Goal: Transaction & Acquisition: Download file/media

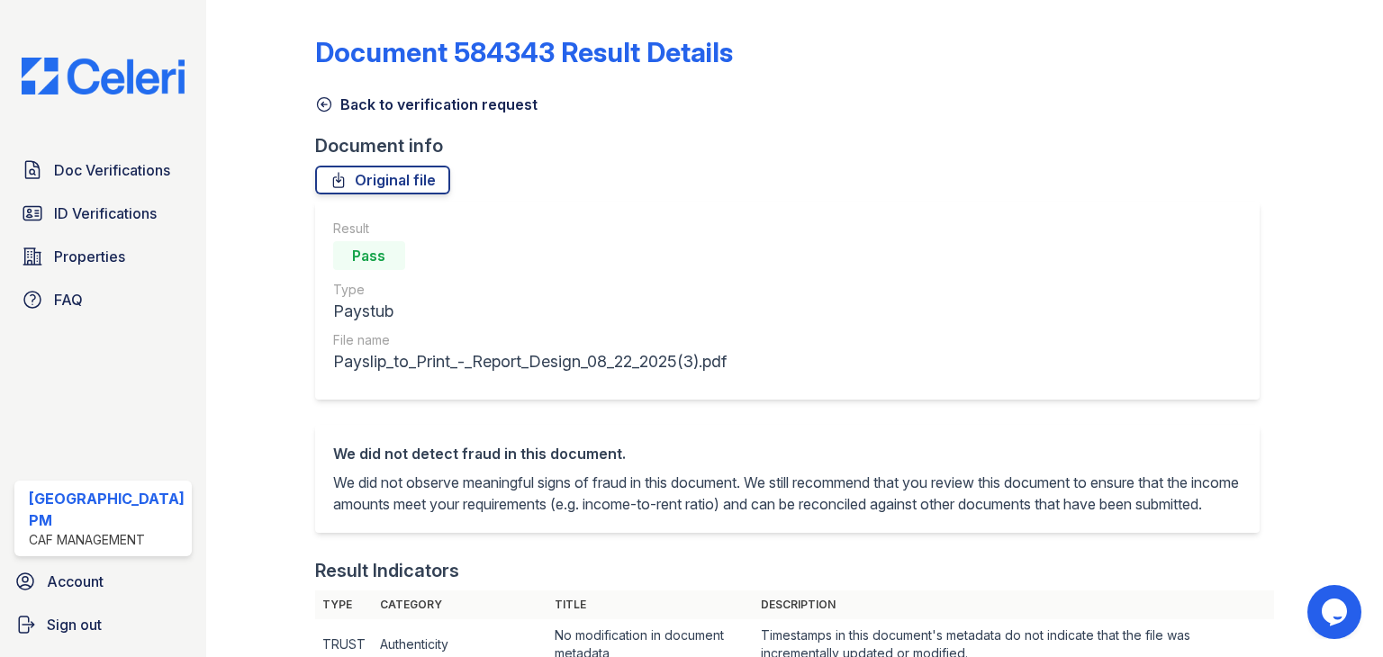
click at [317, 104] on icon at bounding box center [324, 105] width 14 height 14
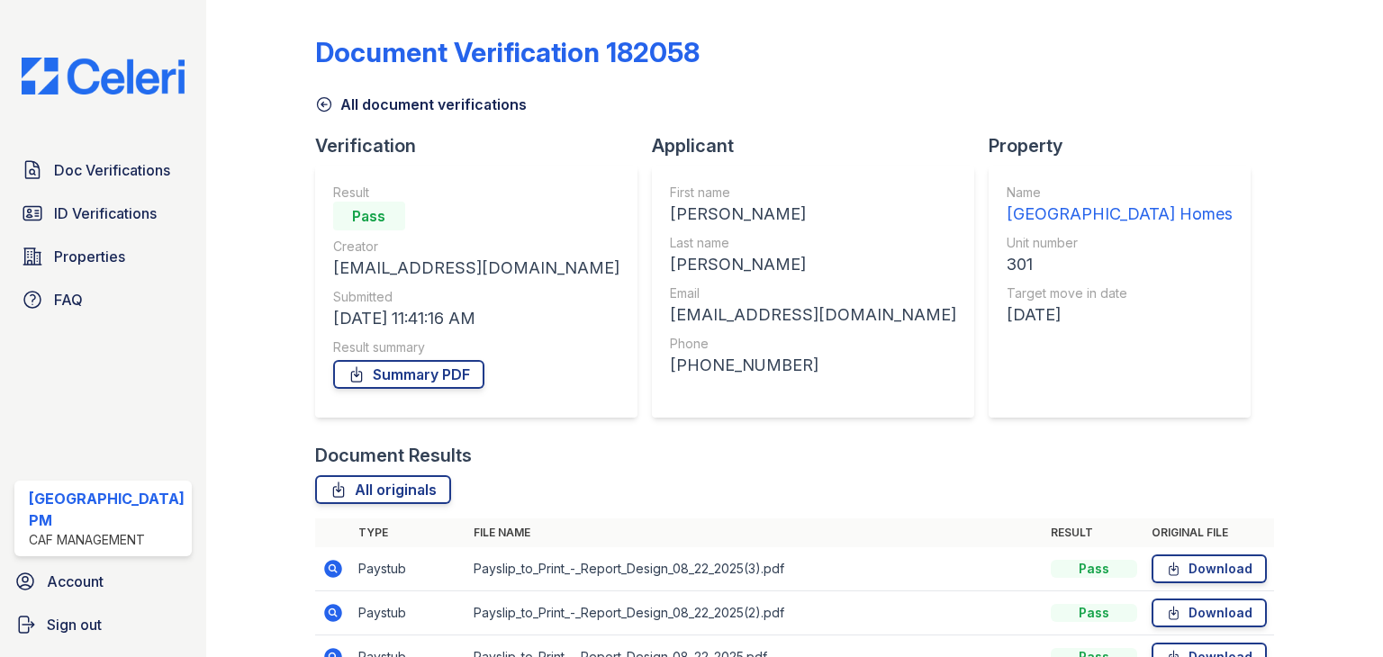
click at [322, 621] on icon at bounding box center [333, 613] width 22 height 22
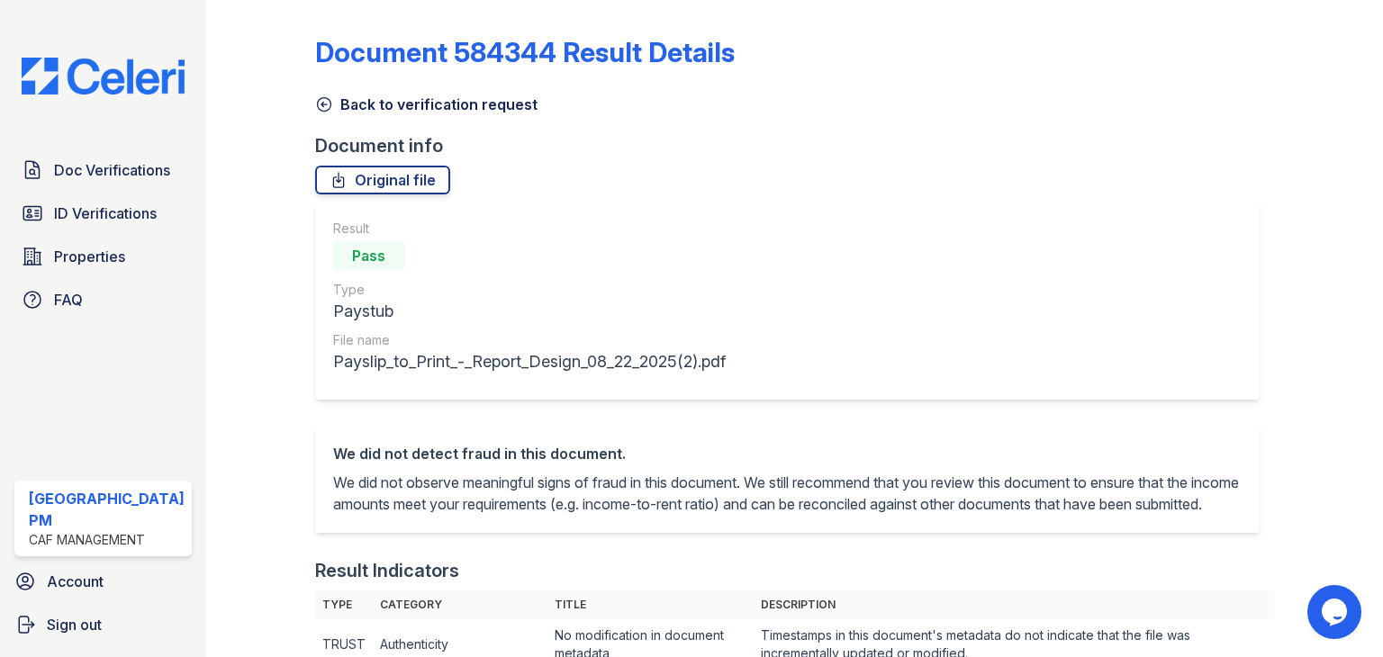
click at [320, 105] on icon at bounding box center [324, 104] width 18 height 18
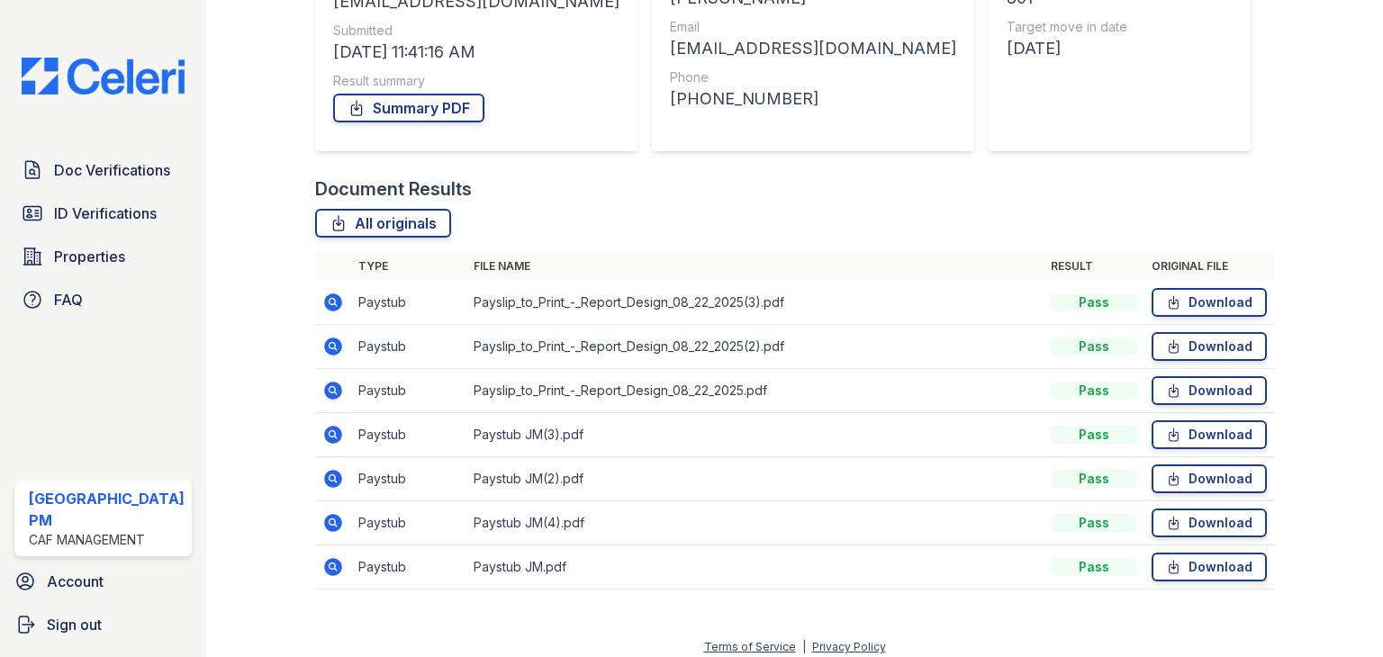
scroll to position [277, 0]
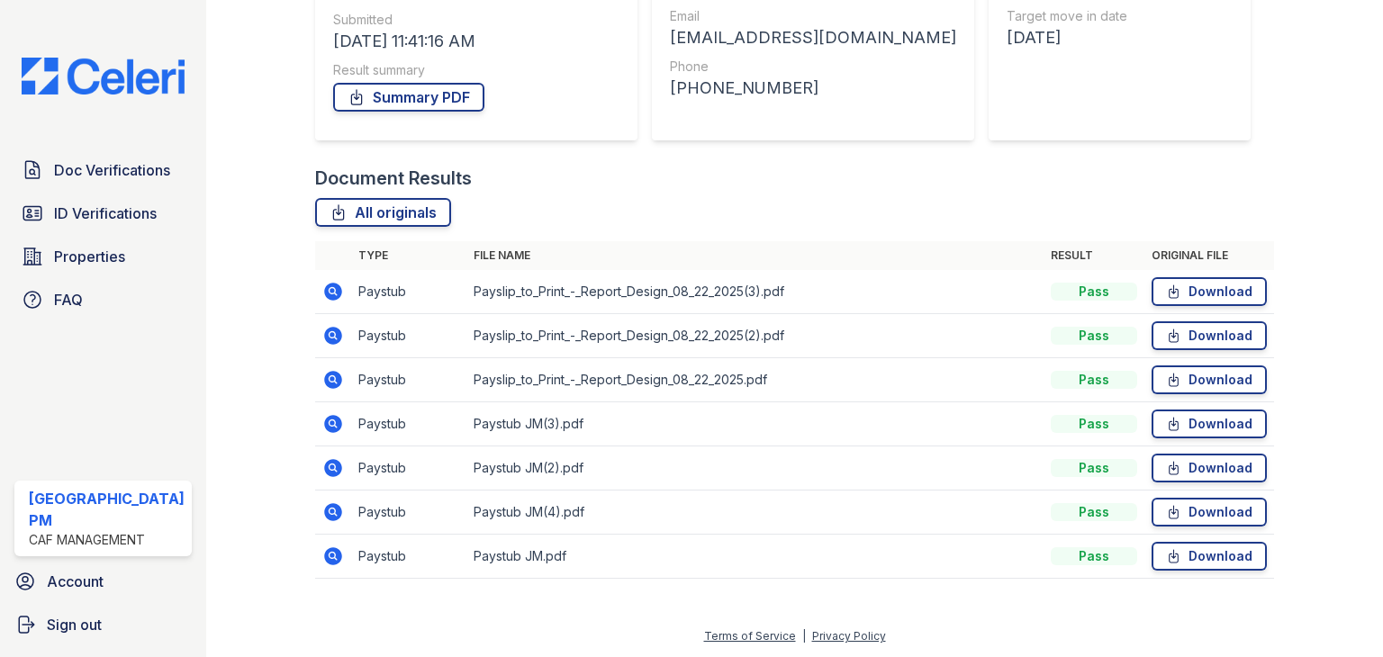
click at [322, 383] on icon at bounding box center [333, 380] width 22 height 22
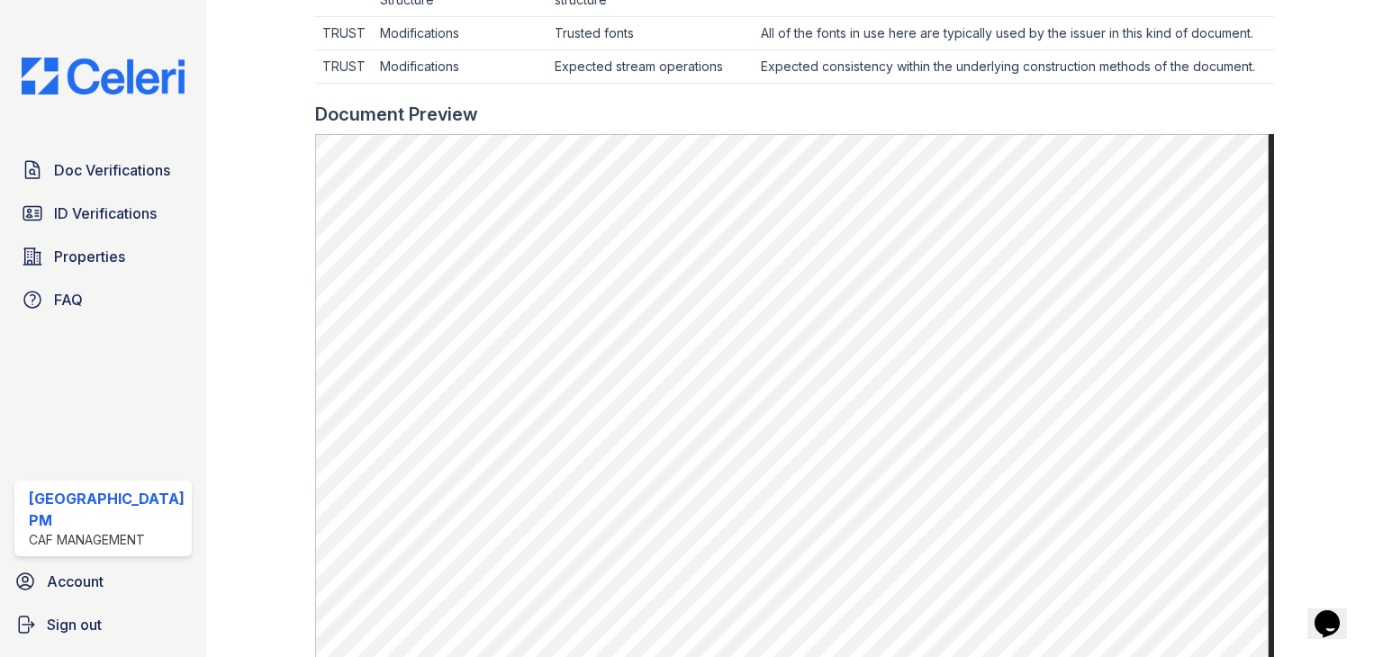
scroll to position [828, 0]
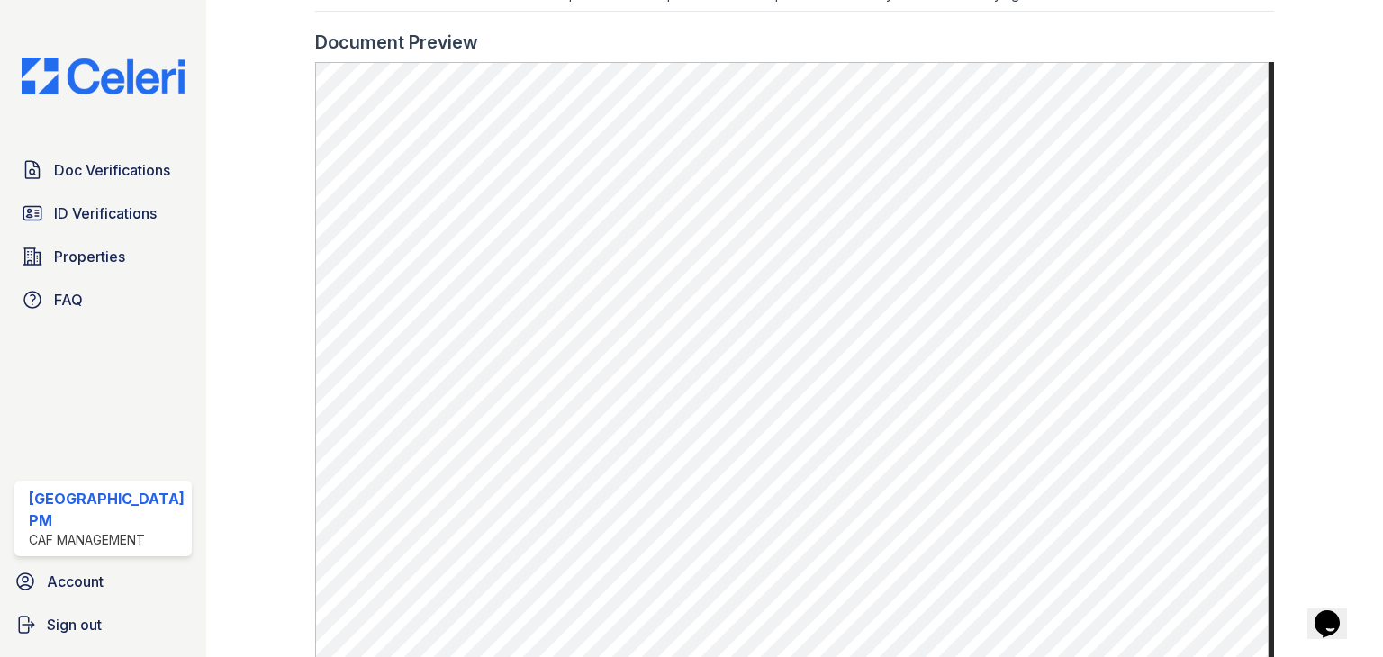
click at [1355, 347] on main "Document 584345 Result Details Back to verification request Document info Origi…" at bounding box center [794, 328] width 1177 height 657
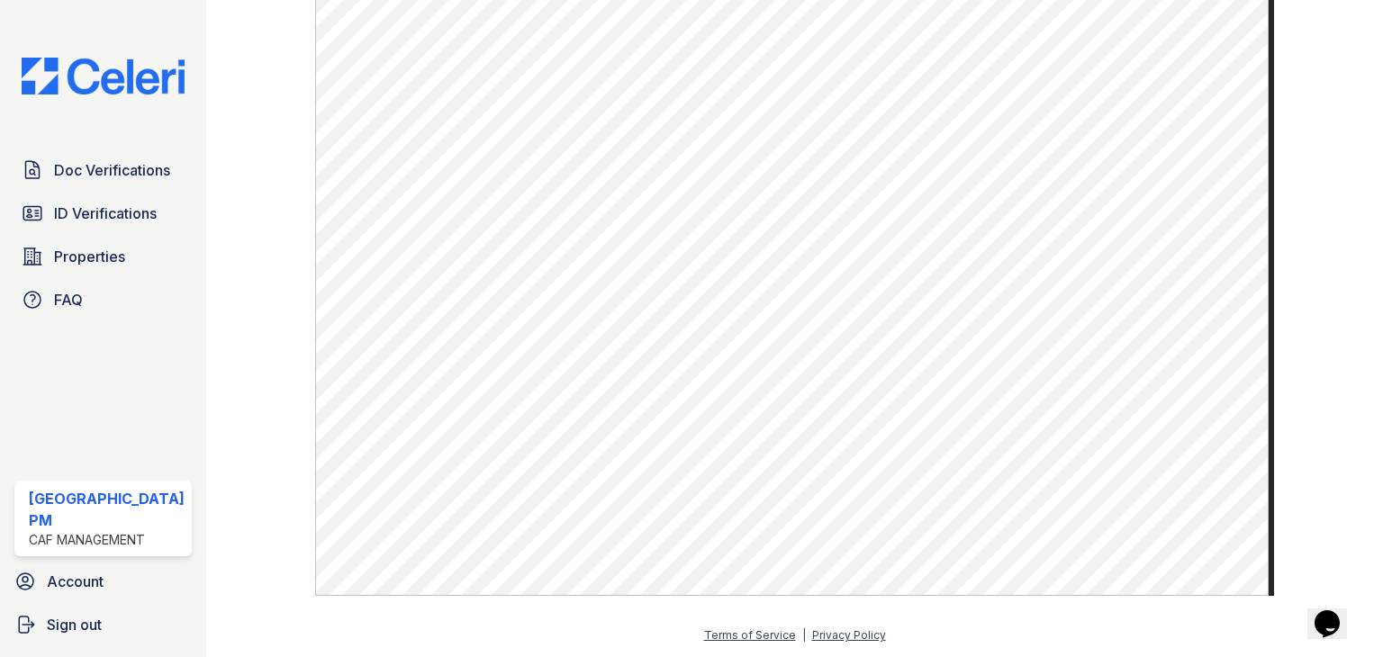
scroll to position [972, 0]
click at [1355, 347] on main "Document 584345 Result Details Back to verification request Document info Origi…" at bounding box center [794, 328] width 1177 height 657
drag, startPoint x: 1329, startPoint y: 275, endPoint x: 1320, endPoint y: 292, distance: 19.3
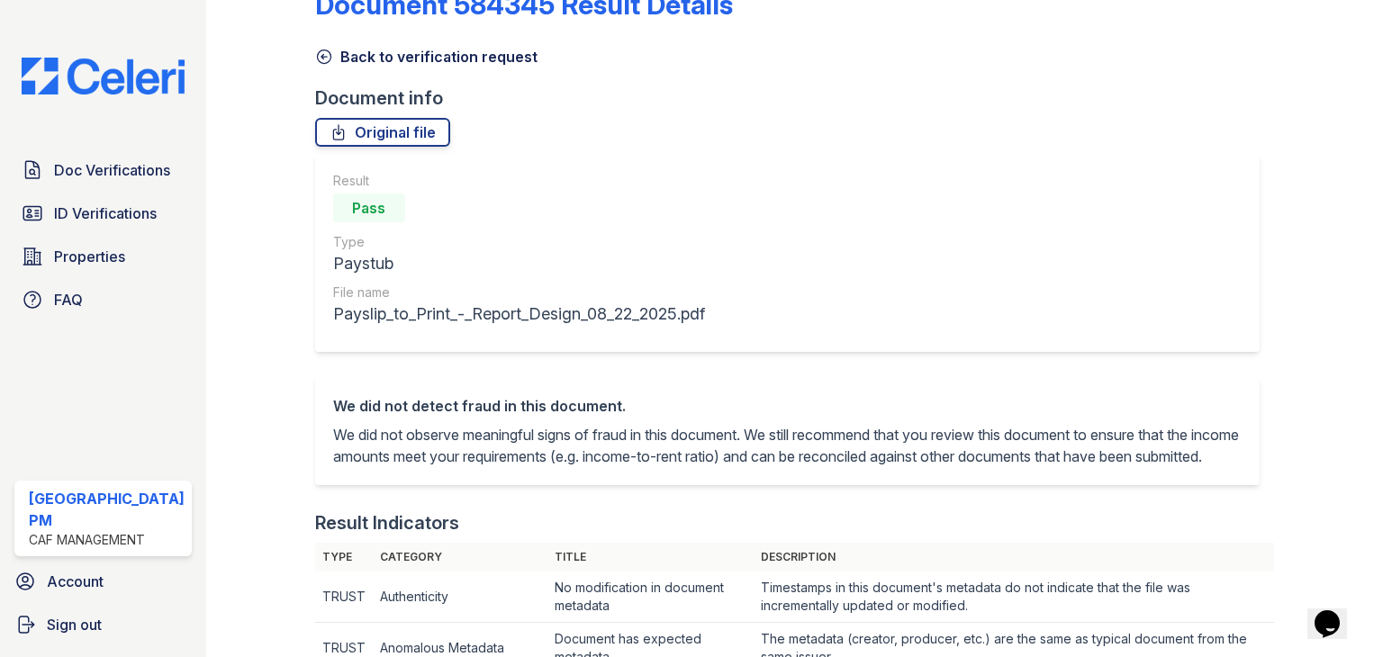
scroll to position [0, 0]
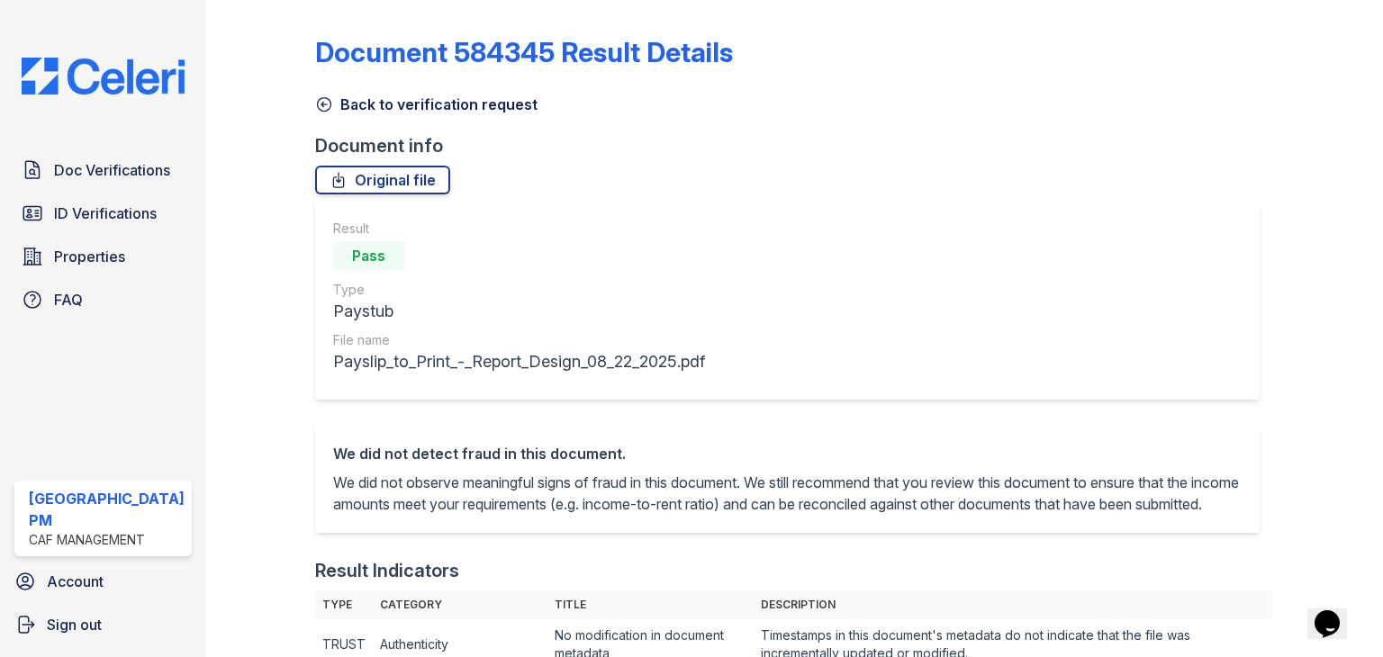
click at [315, 109] on icon at bounding box center [324, 104] width 18 height 18
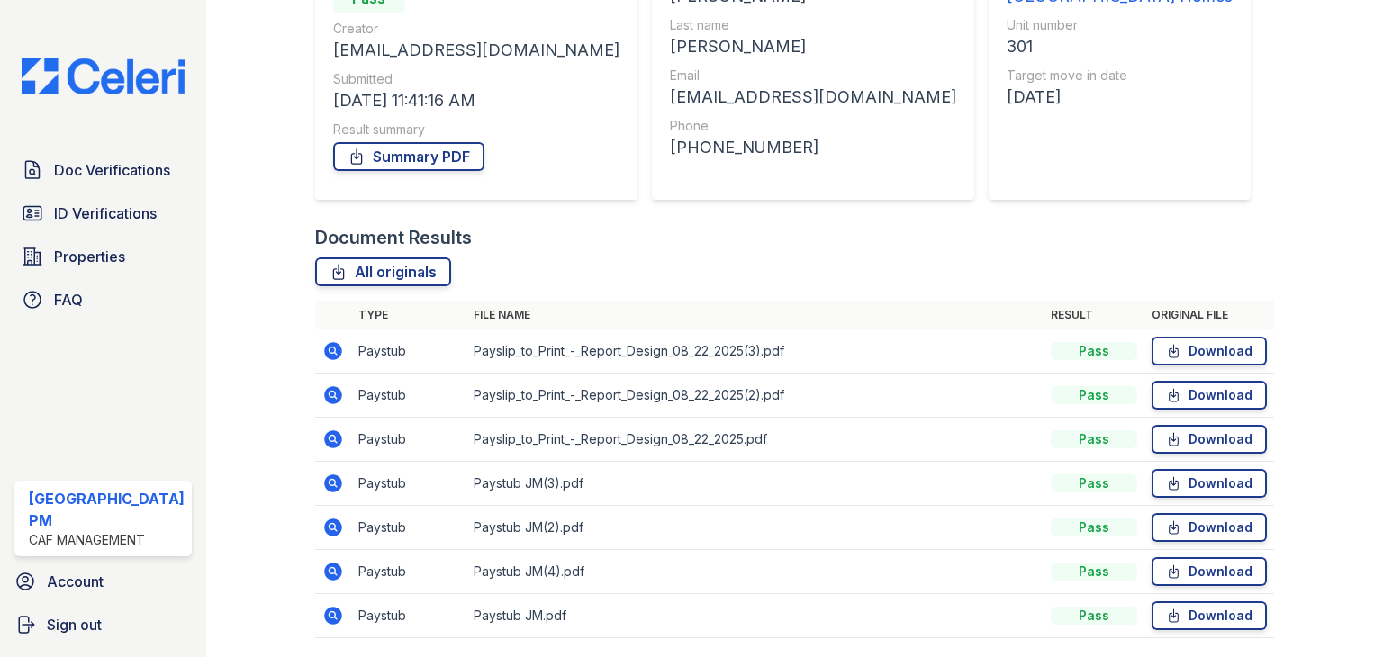
scroll to position [252, 0]
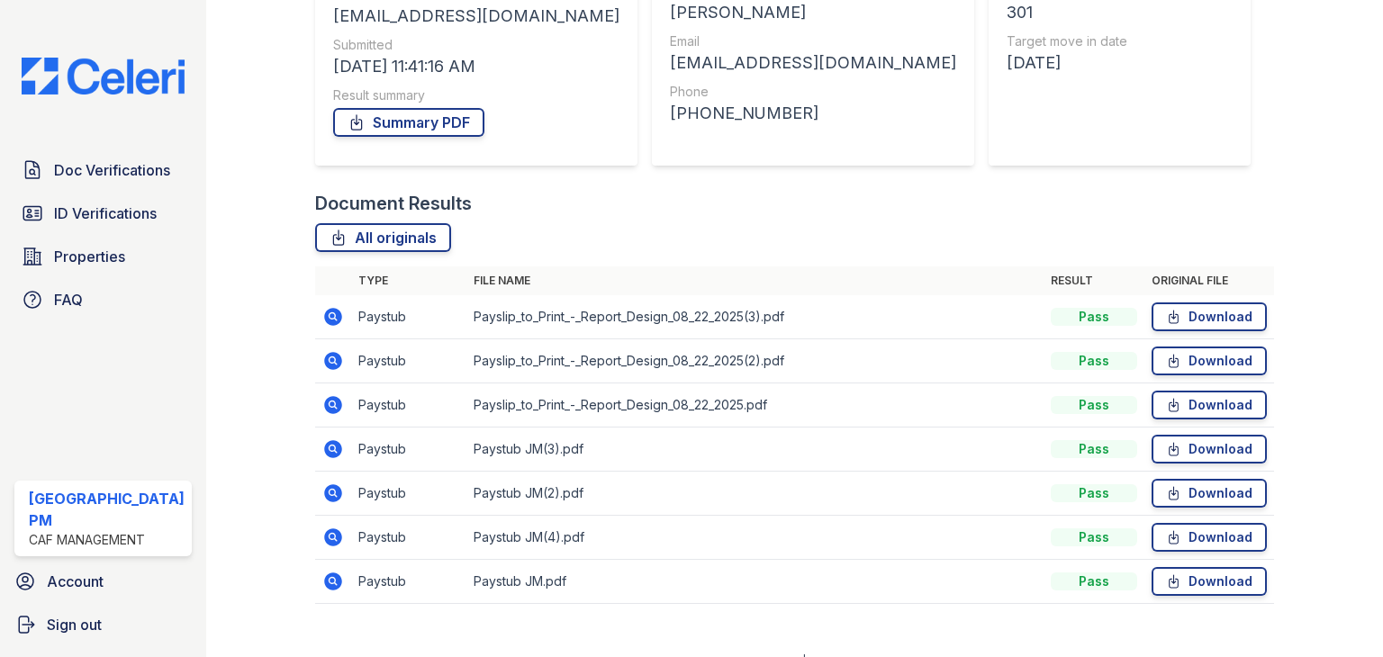
click at [326, 451] on icon at bounding box center [333, 449] width 18 height 18
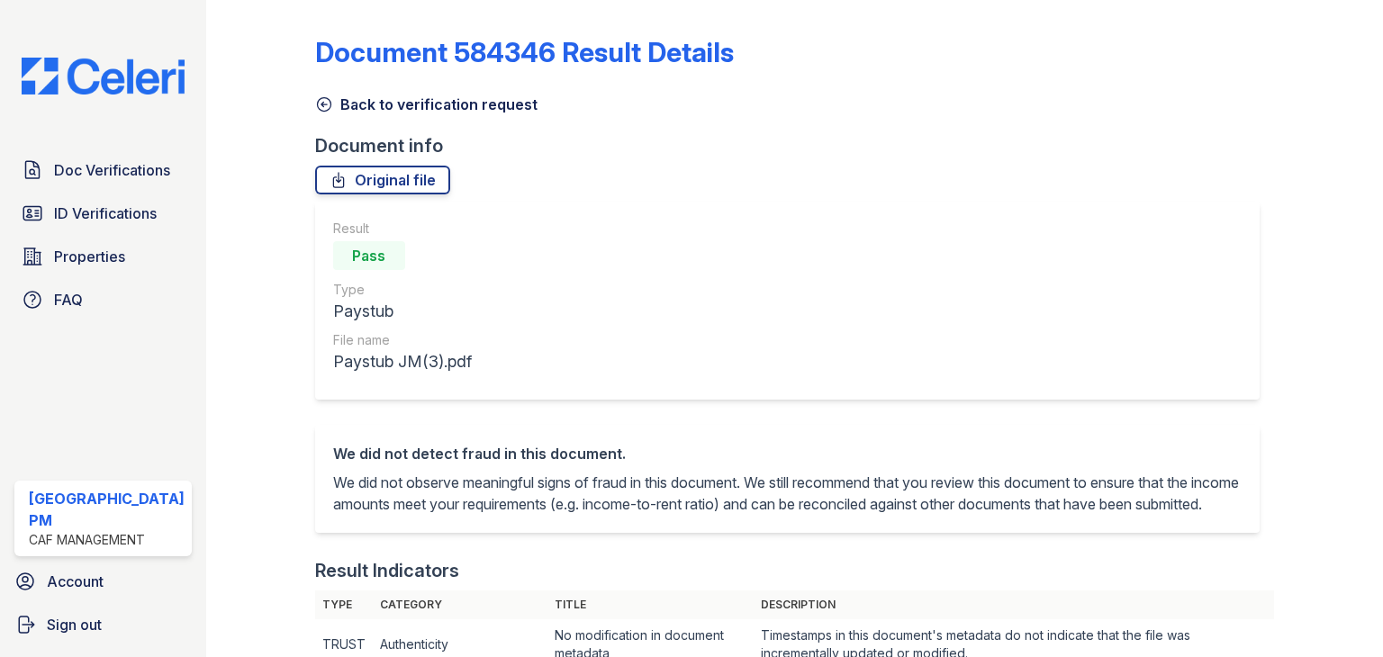
click at [670, 346] on div "Result Pass Type Paystub File name Paystub JM(3).pdf" at bounding box center [787, 301] width 944 height 198
click at [321, 107] on icon at bounding box center [324, 104] width 18 height 18
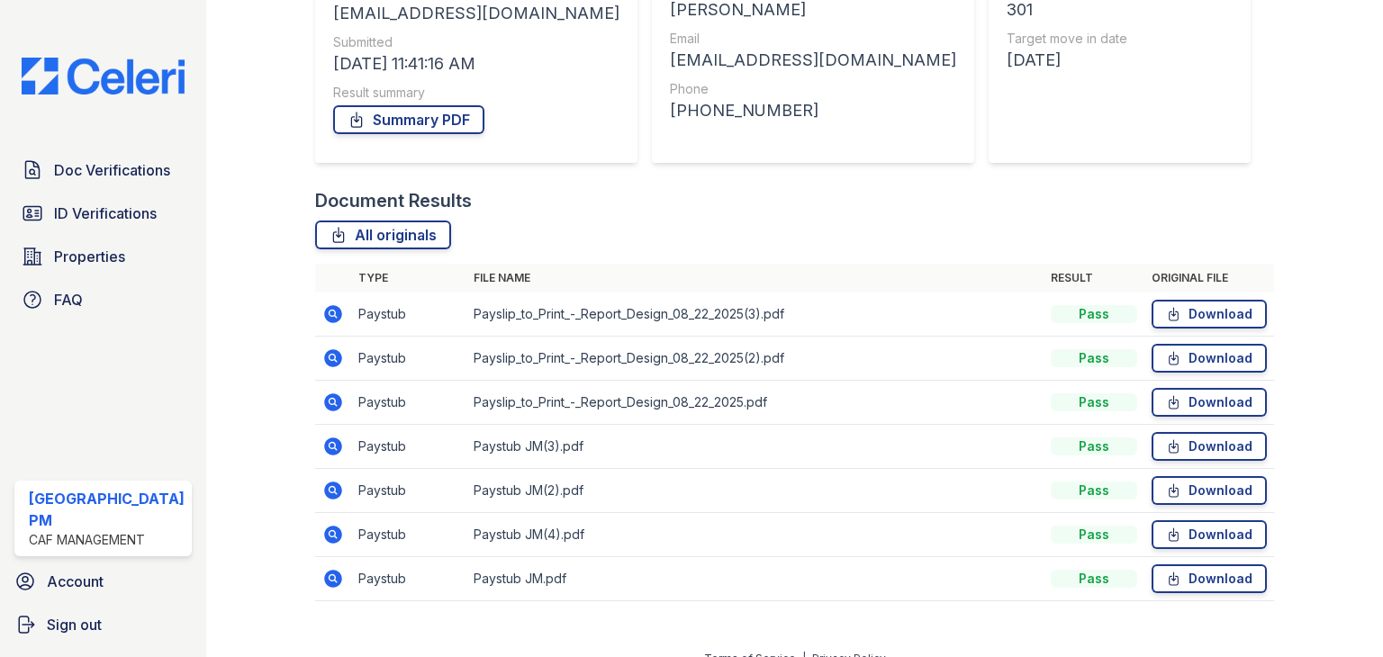
scroll to position [277, 0]
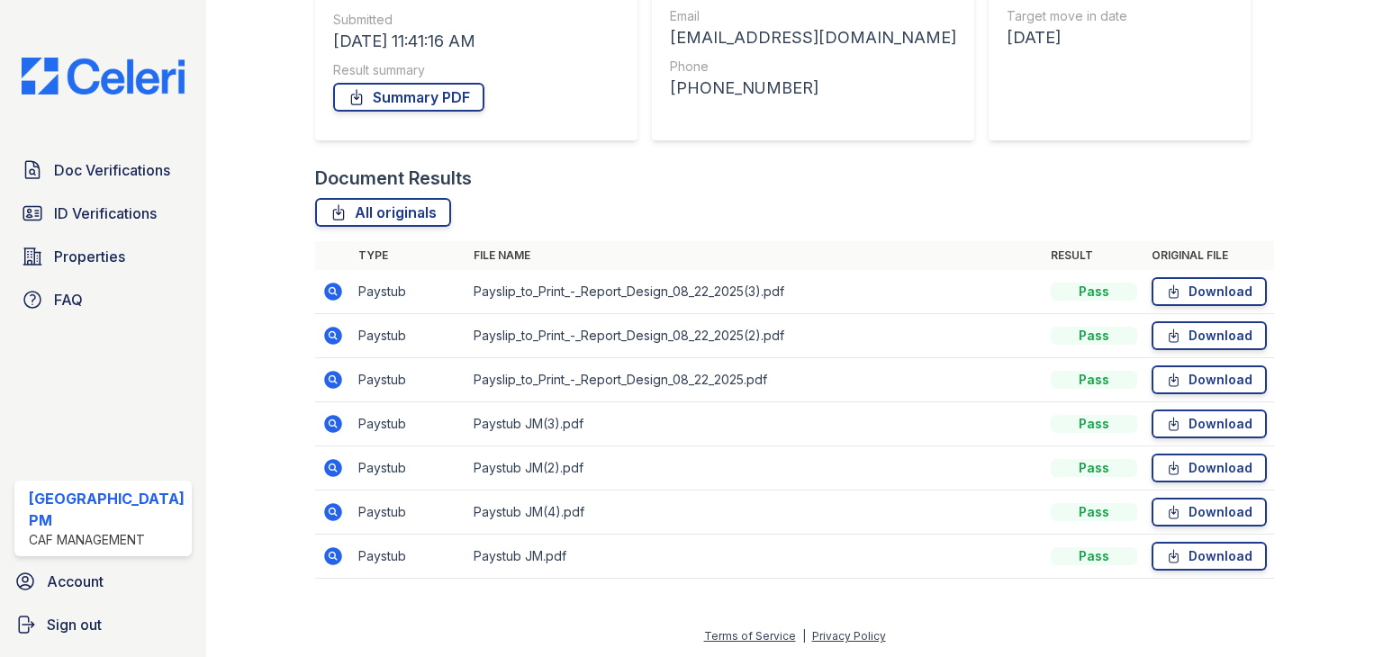
click at [432, 472] on td "Paystub" at bounding box center [408, 469] width 115 height 44
click at [330, 465] on icon at bounding box center [332, 467] width 5 height 5
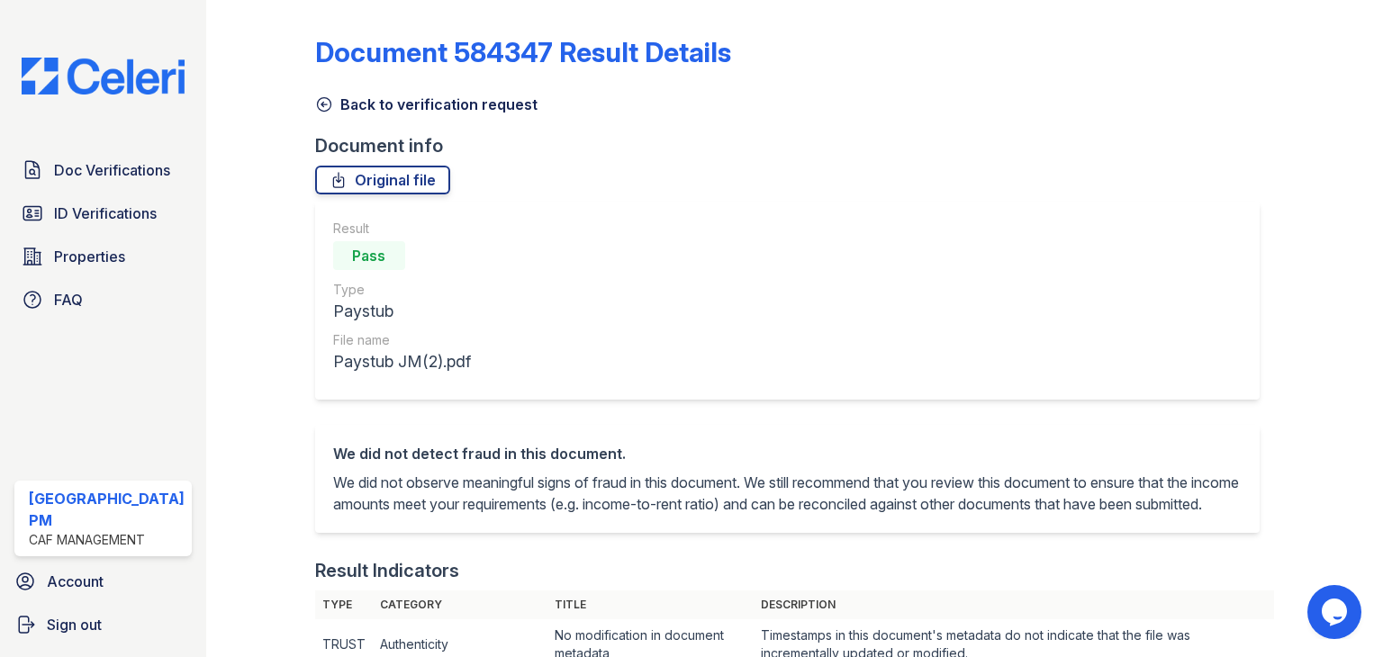
click at [315, 97] on icon at bounding box center [324, 104] width 18 height 18
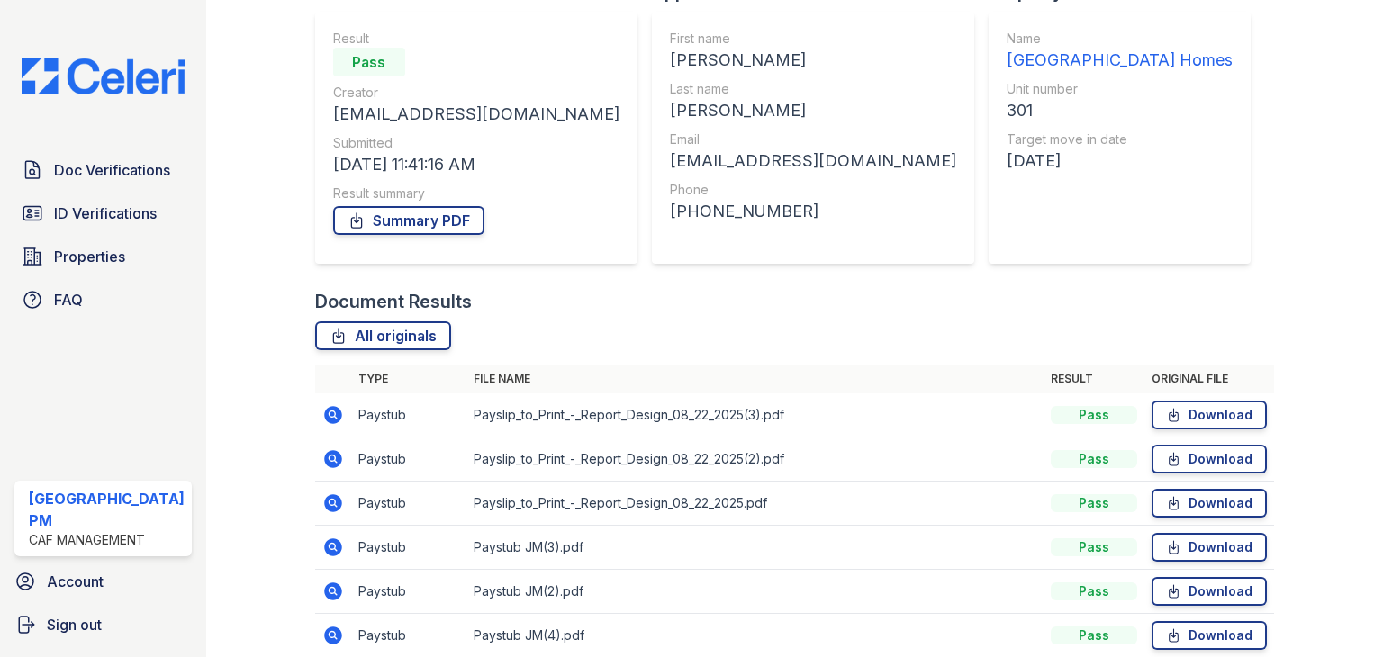
scroll to position [277, 0]
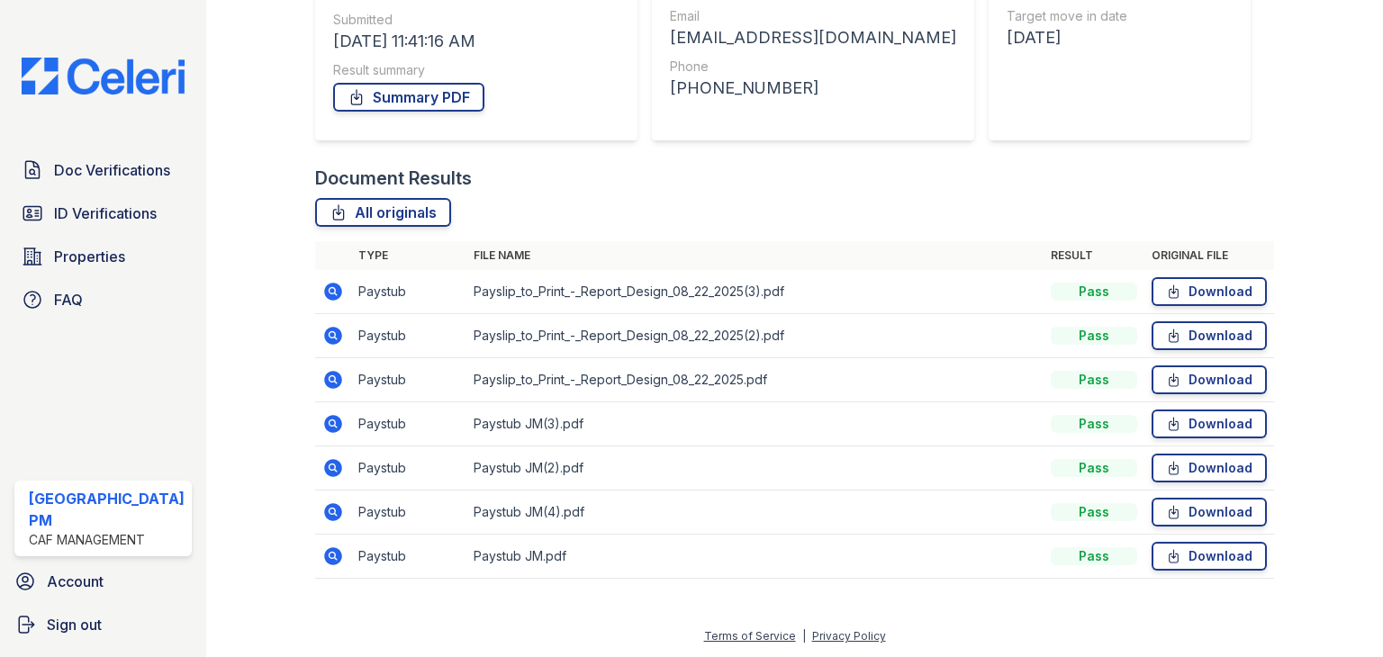
click at [330, 510] on icon at bounding box center [332, 511] width 5 height 5
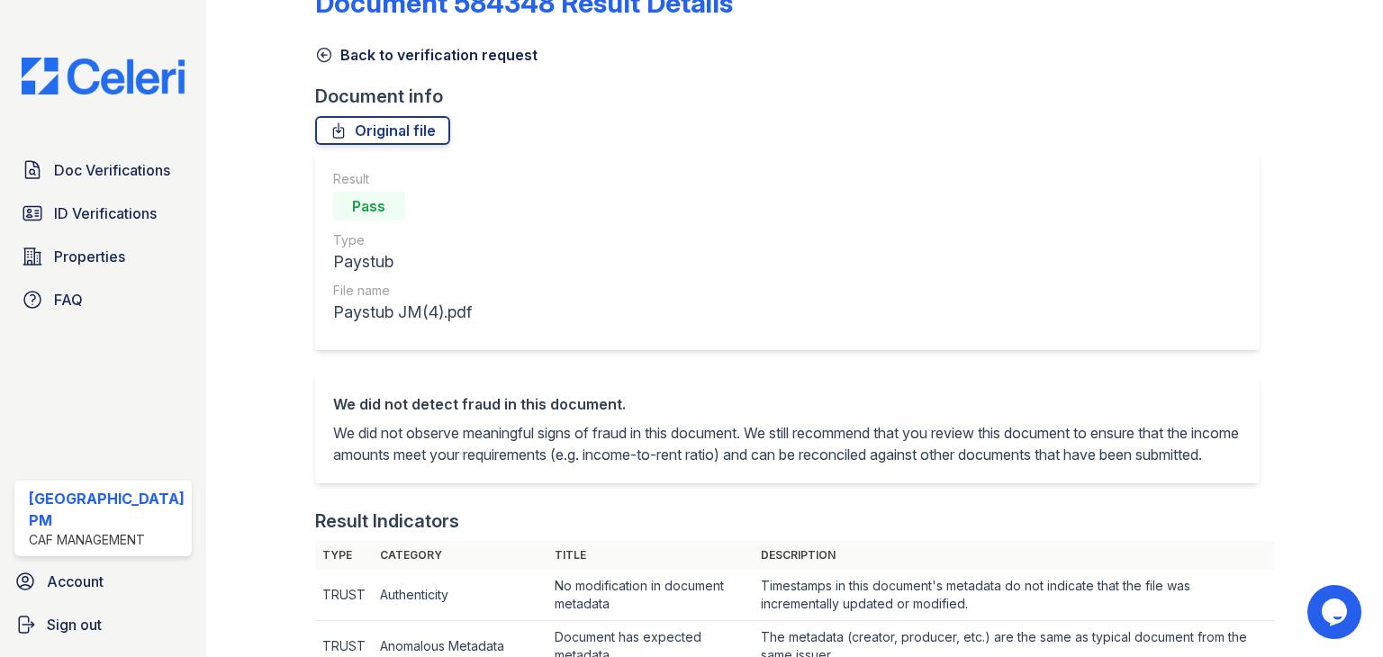
scroll to position [38, 0]
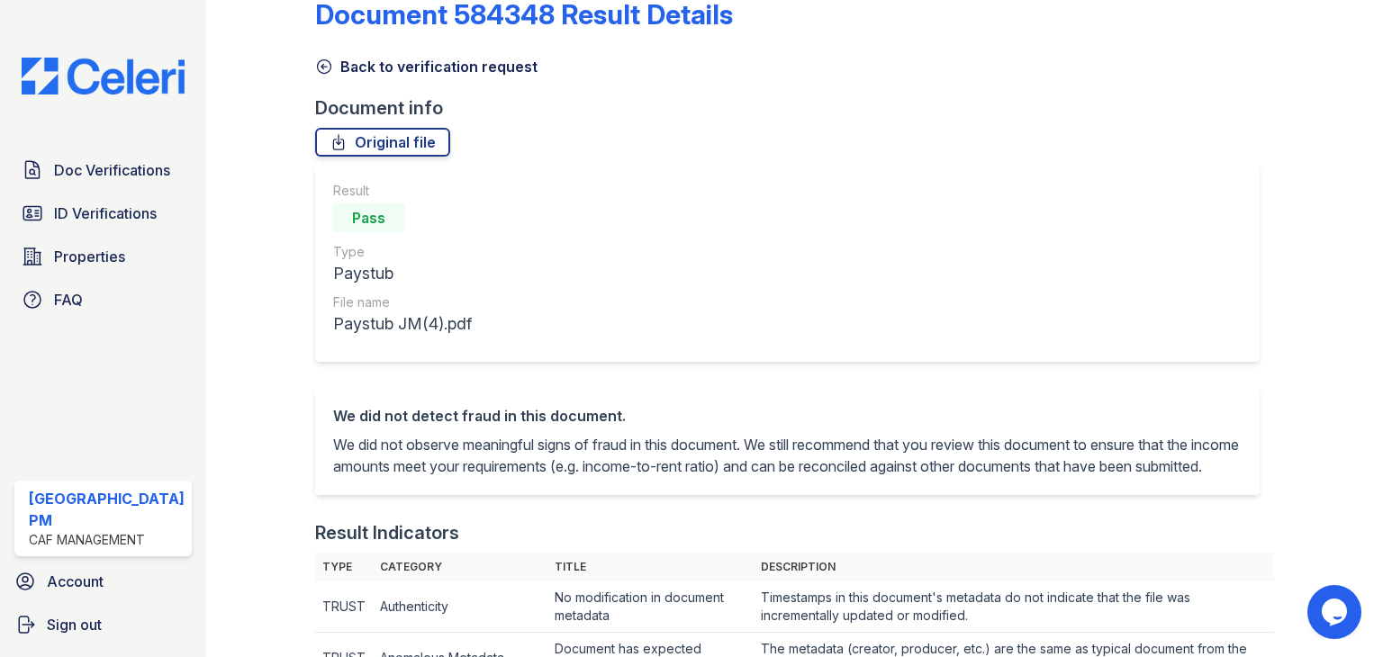
click at [316, 67] on icon at bounding box center [324, 67] width 18 height 18
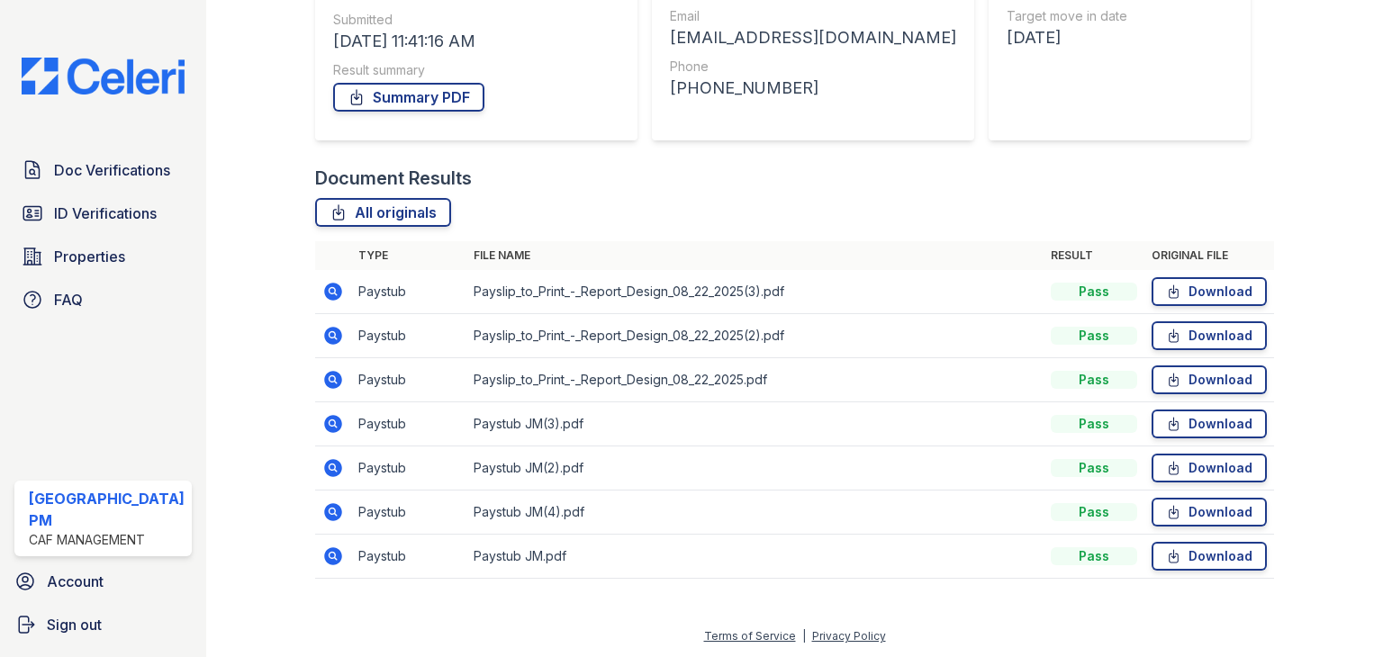
scroll to position [275, 0]
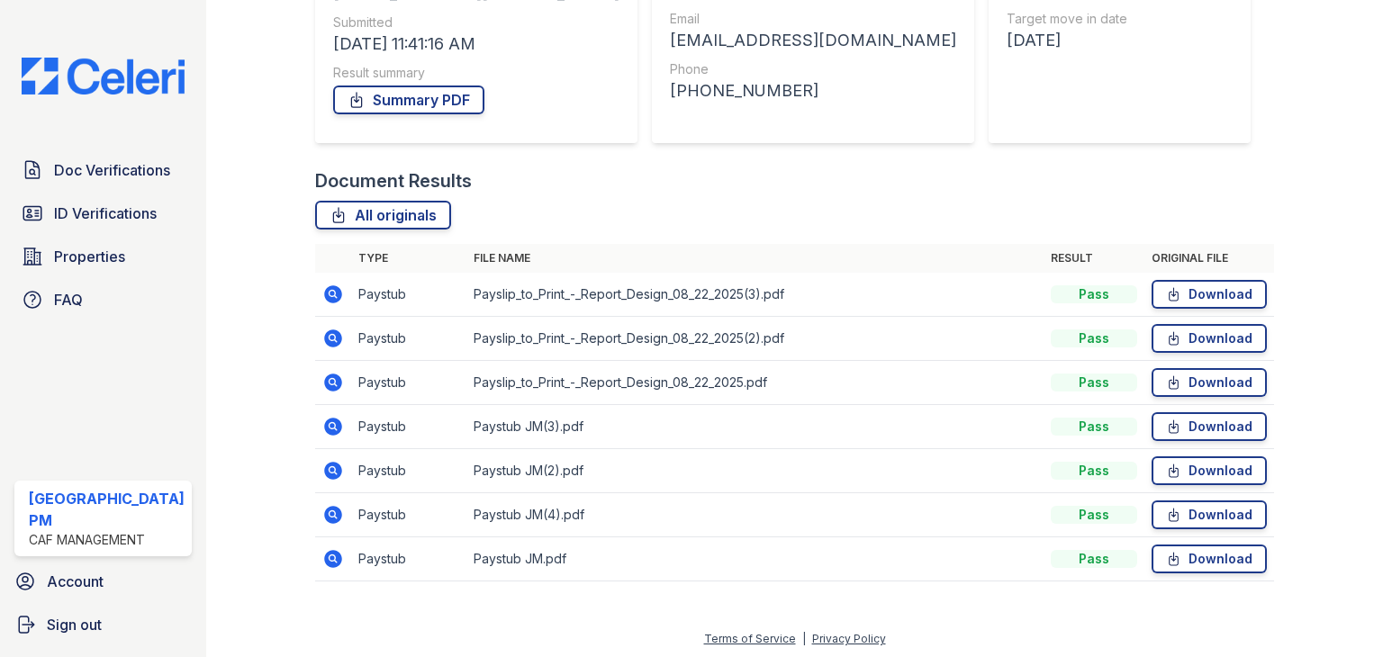
click at [330, 555] on icon at bounding box center [332, 557] width 5 height 5
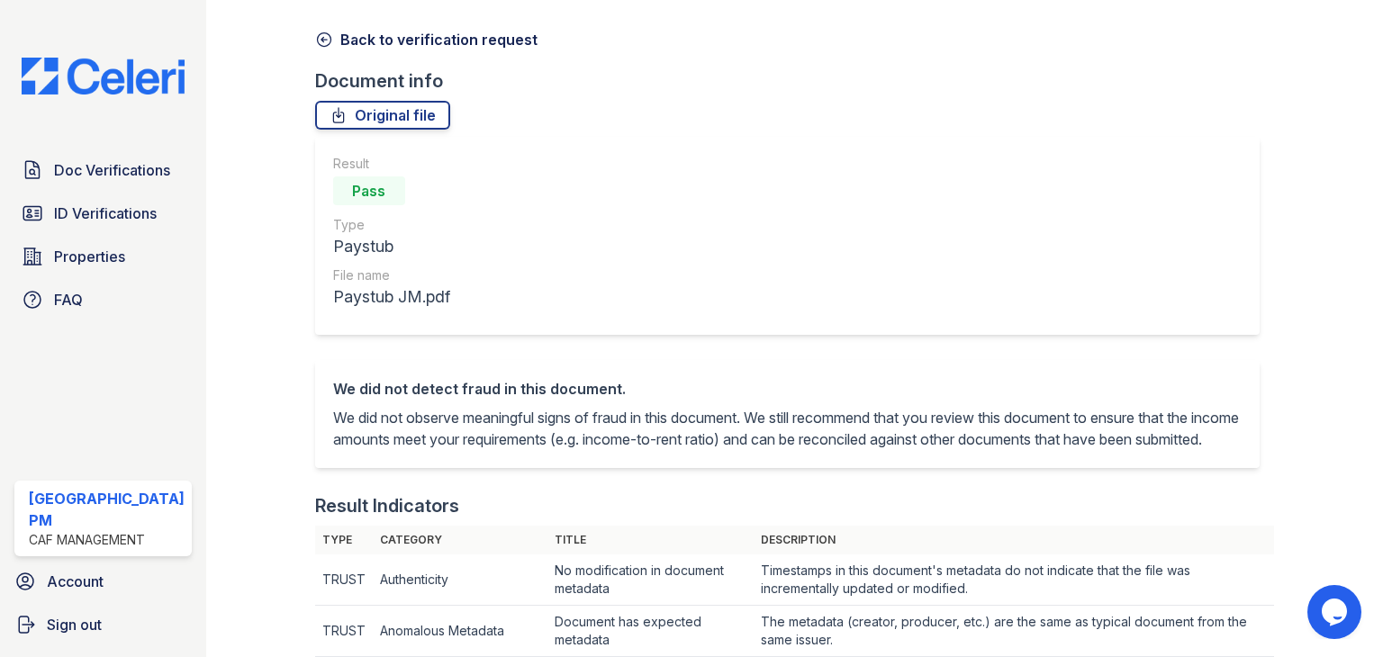
scroll to position [66, 0]
click at [328, 32] on link "Back to verification request" at bounding box center [426, 39] width 222 height 22
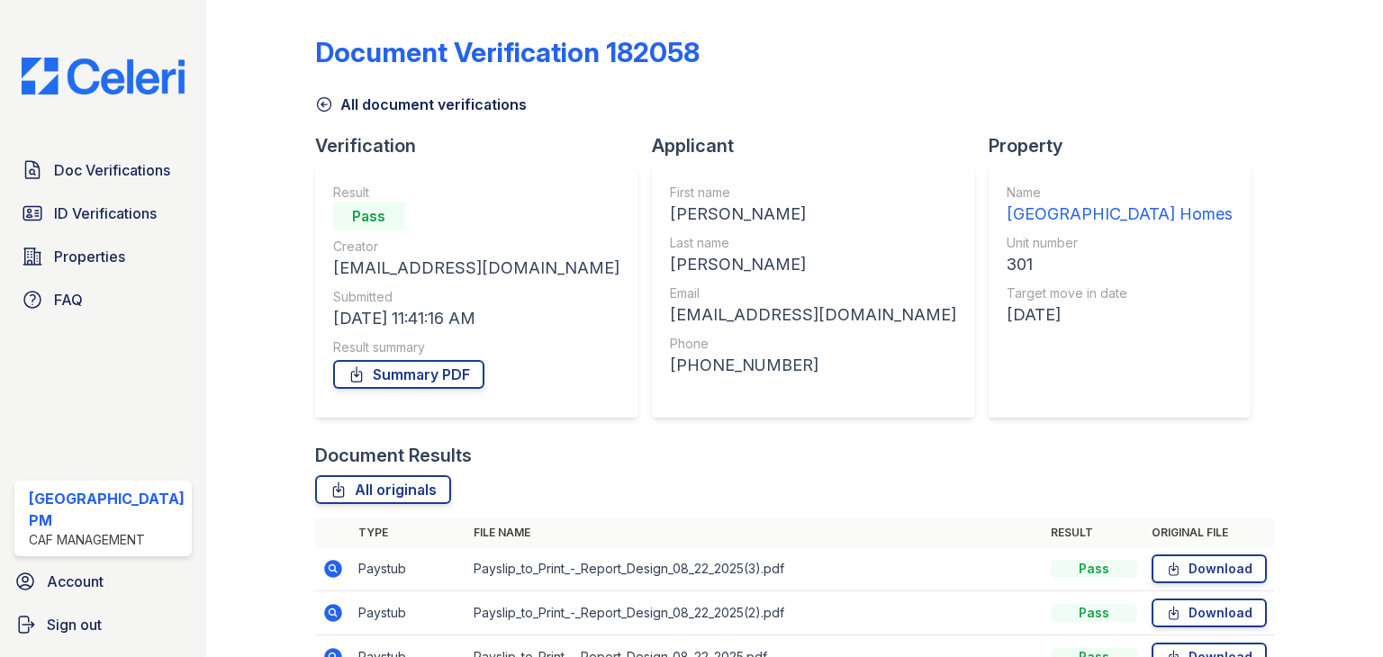
click at [322, 99] on icon at bounding box center [324, 104] width 18 height 18
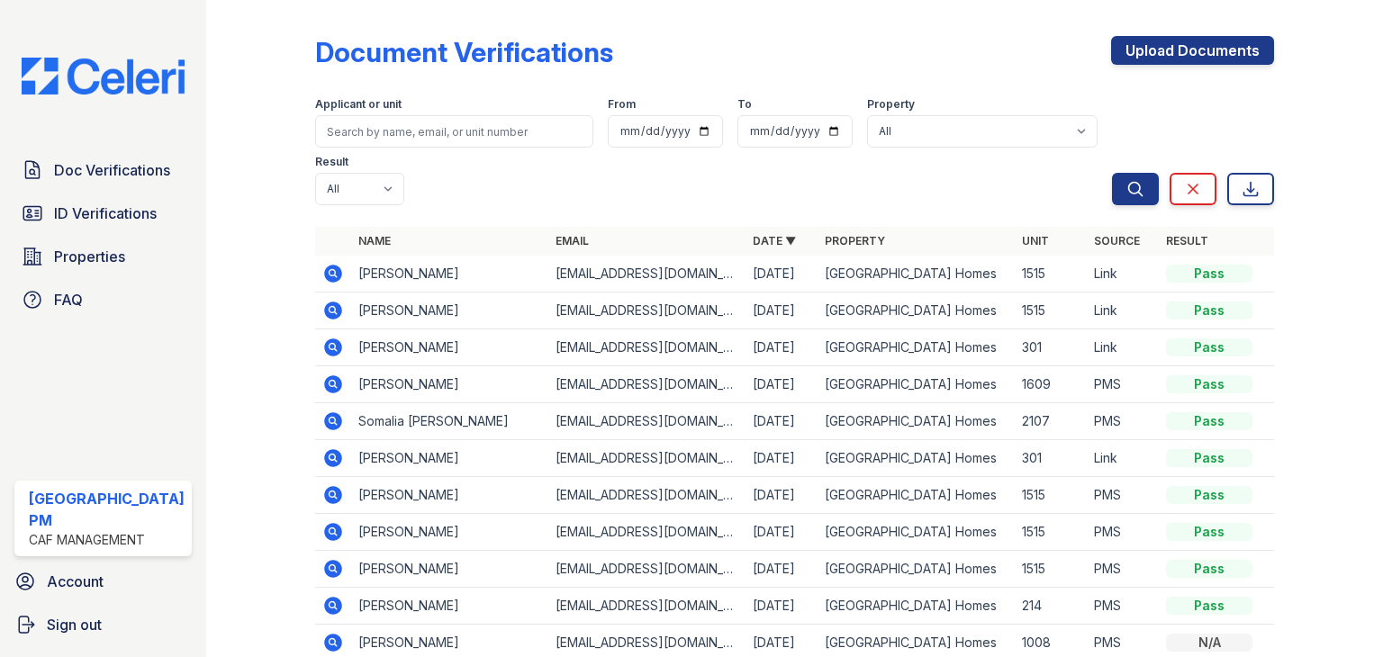
click at [371, 132] on input "search" at bounding box center [454, 131] width 278 height 32
type input "miller"
click at [1112, 173] on button "Search" at bounding box center [1135, 189] width 47 height 32
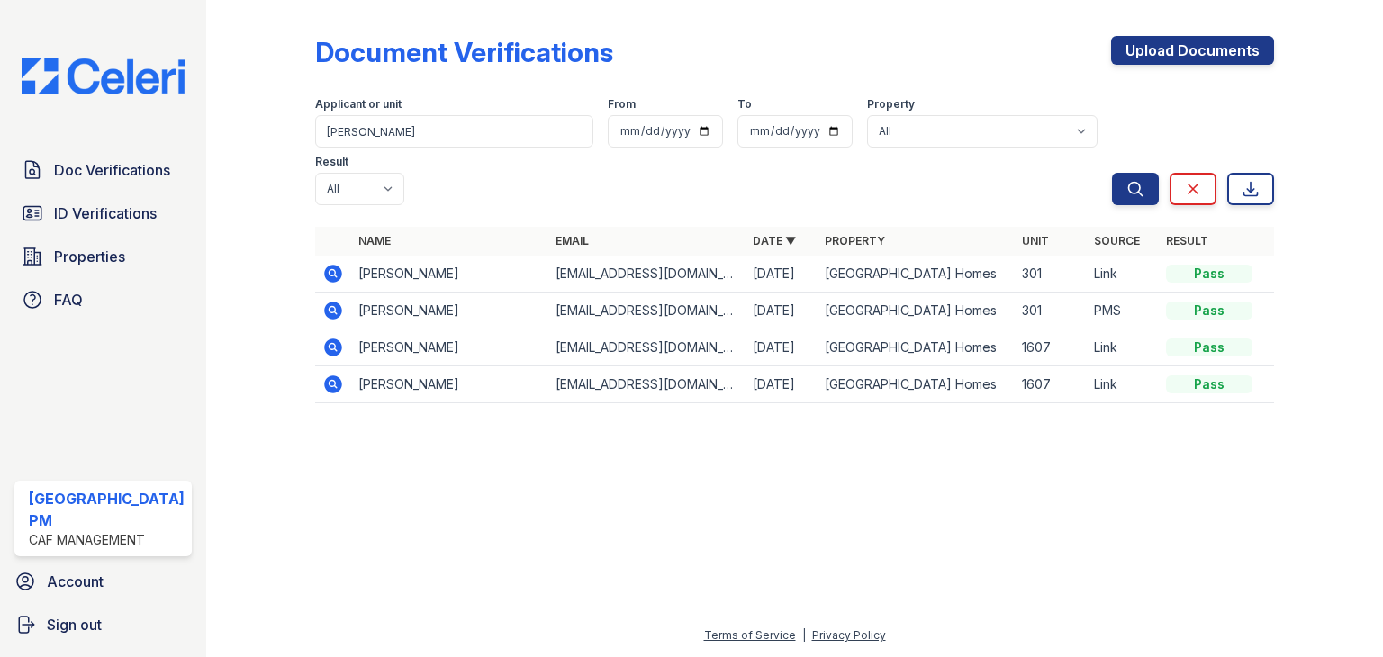
click at [324, 265] on icon at bounding box center [333, 274] width 18 height 18
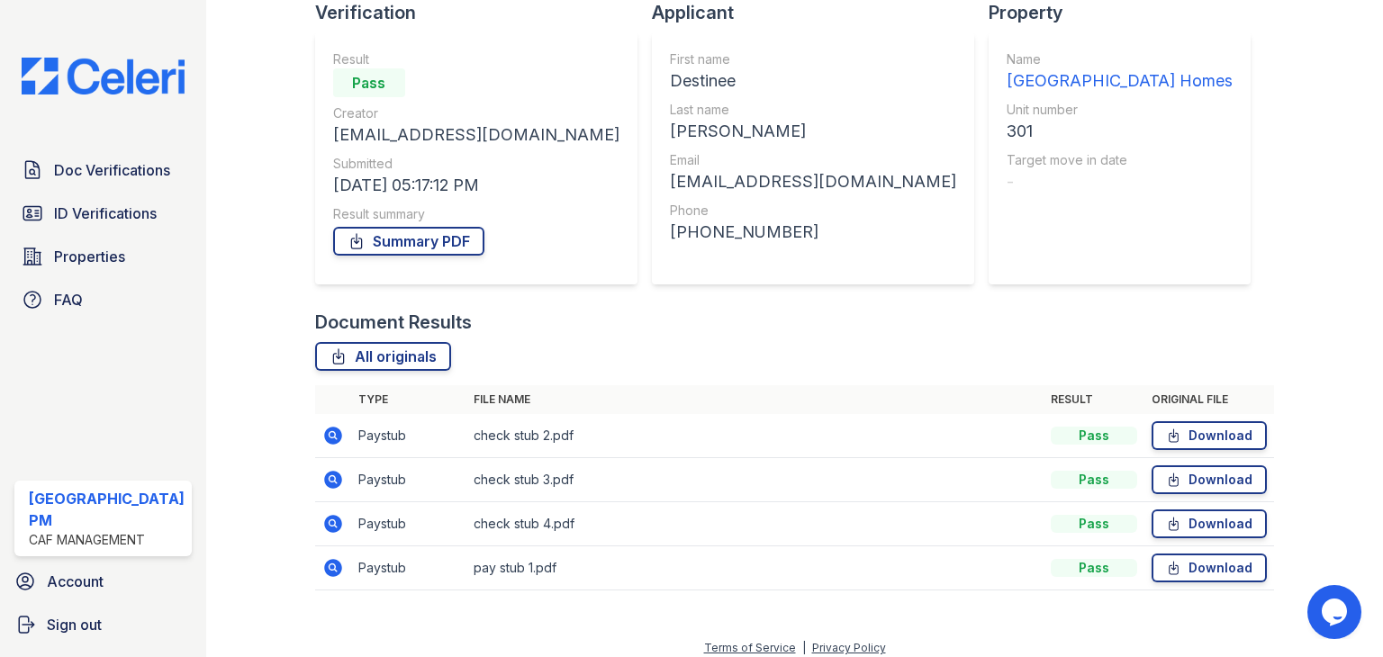
scroll to position [145, 0]
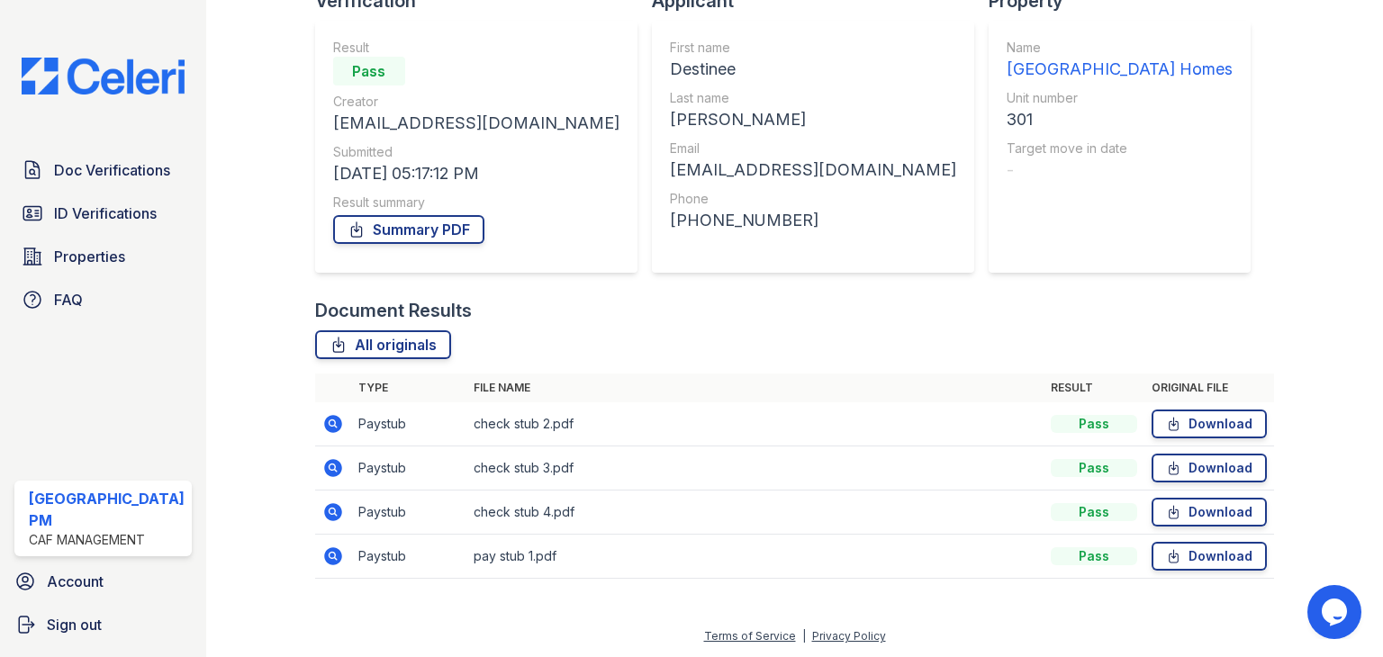
click at [334, 422] on icon at bounding box center [333, 424] width 18 height 18
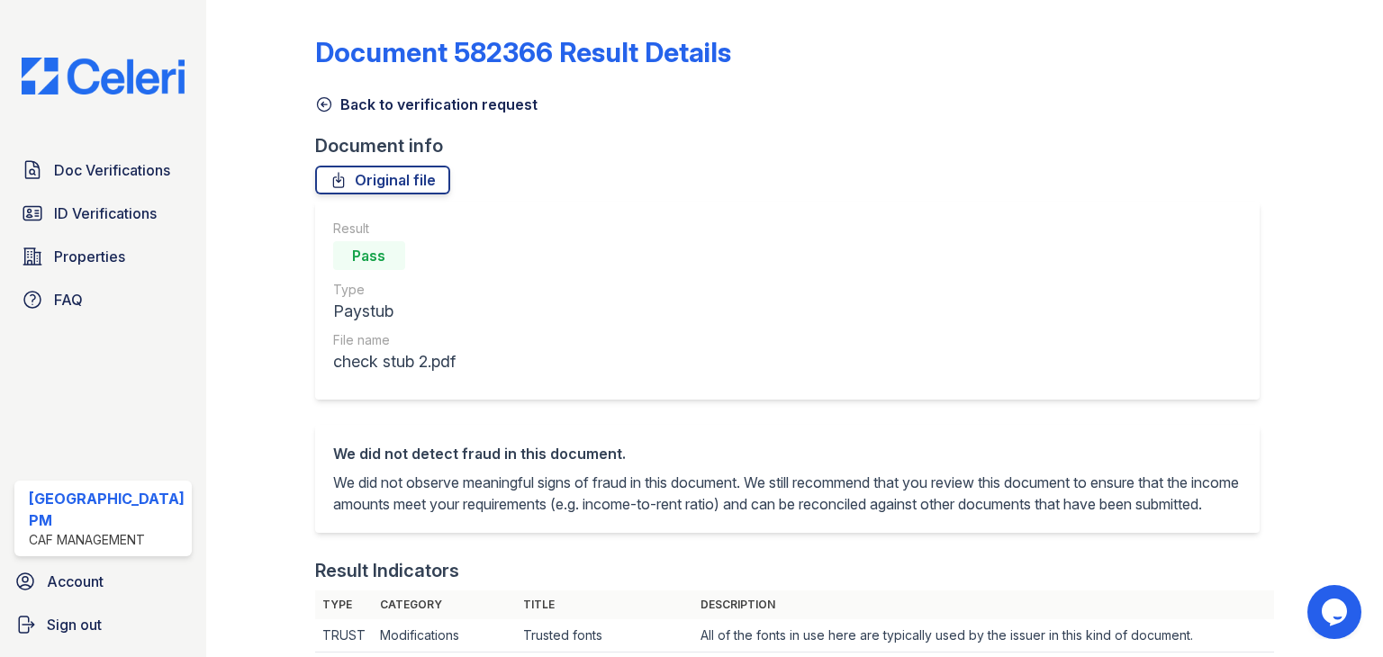
click at [543, 357] on div "Result Pass Type Paystub File name check stub 2.pdf" at bounding box center [787, 301] width 944 height 198
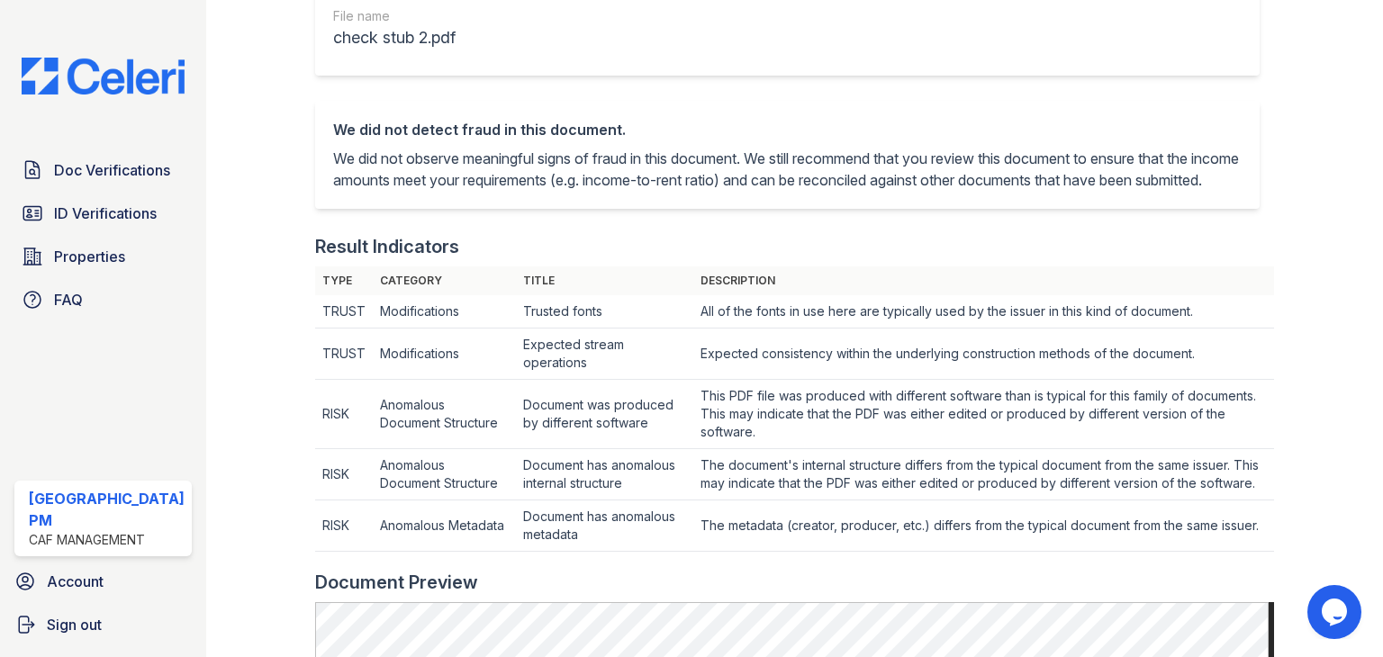
scroll to position [360, 0]
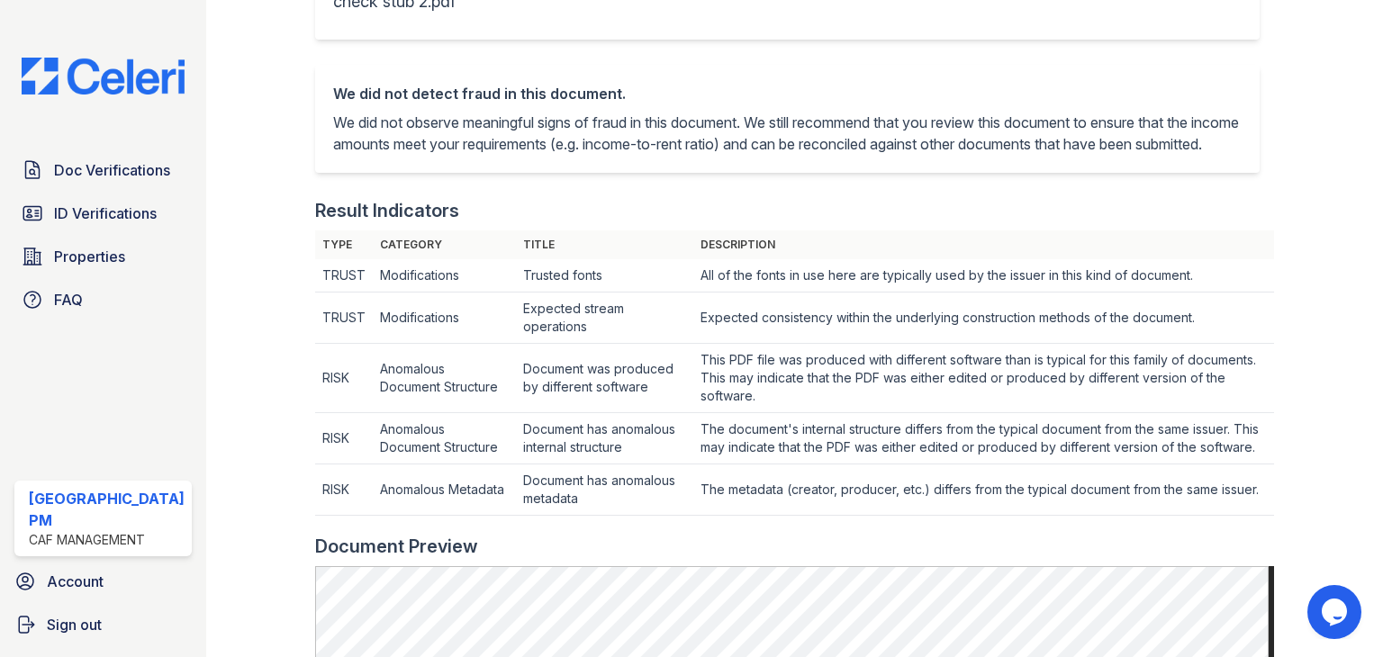
click at [543, 293] on td "Expected stream operations" at bounding box center [604, 275] width 177 height 33
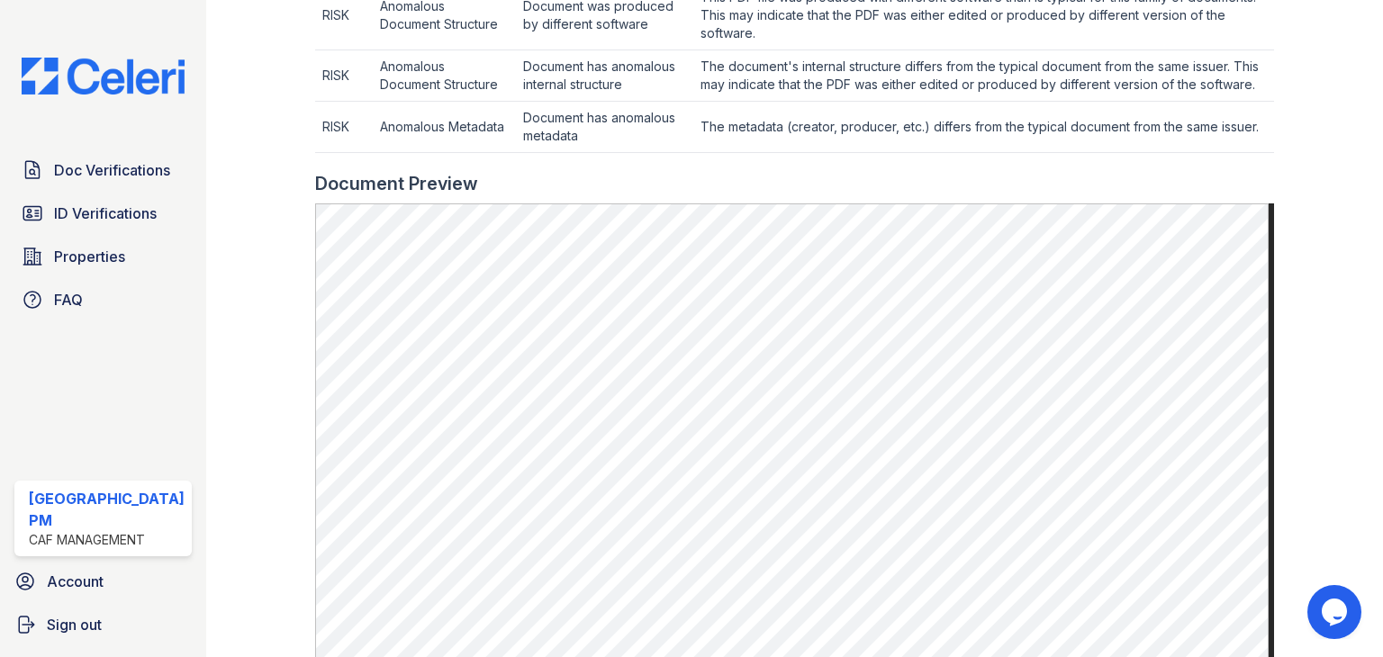
scroll to position [756, 0]
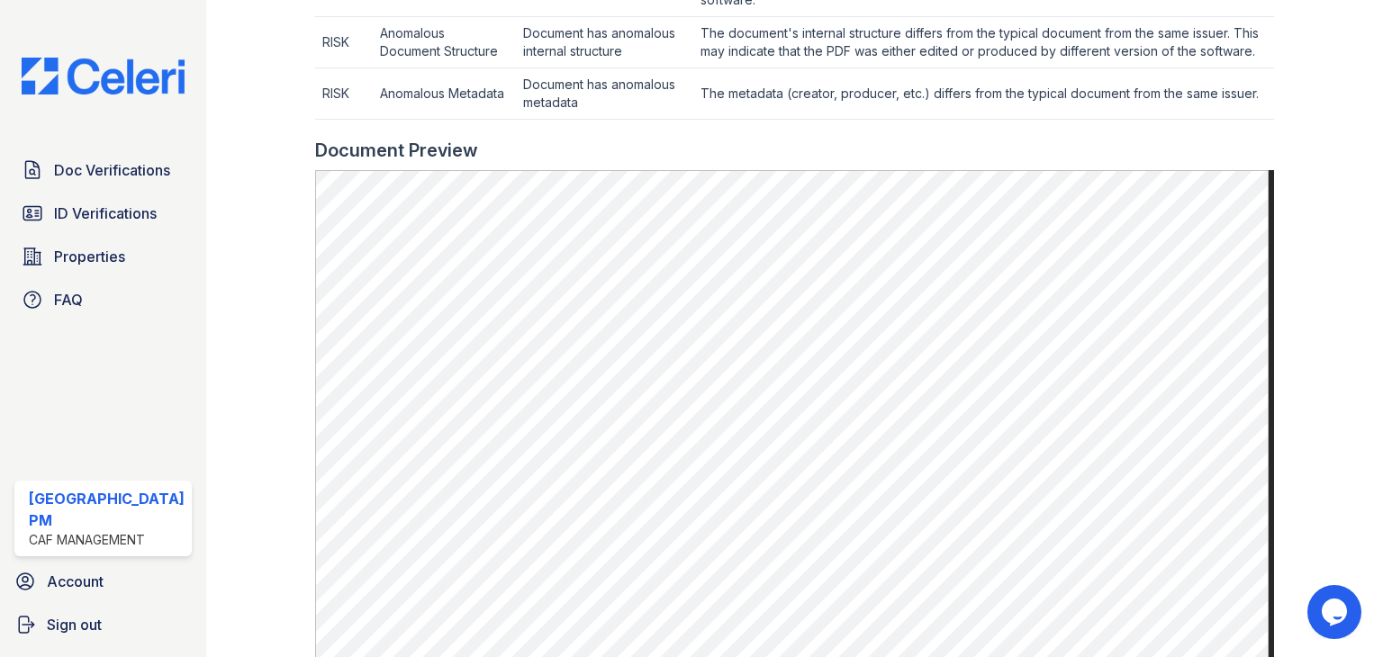
click at [1327, 517] on div at bounding box center [1314, 39] width 80 height 1576
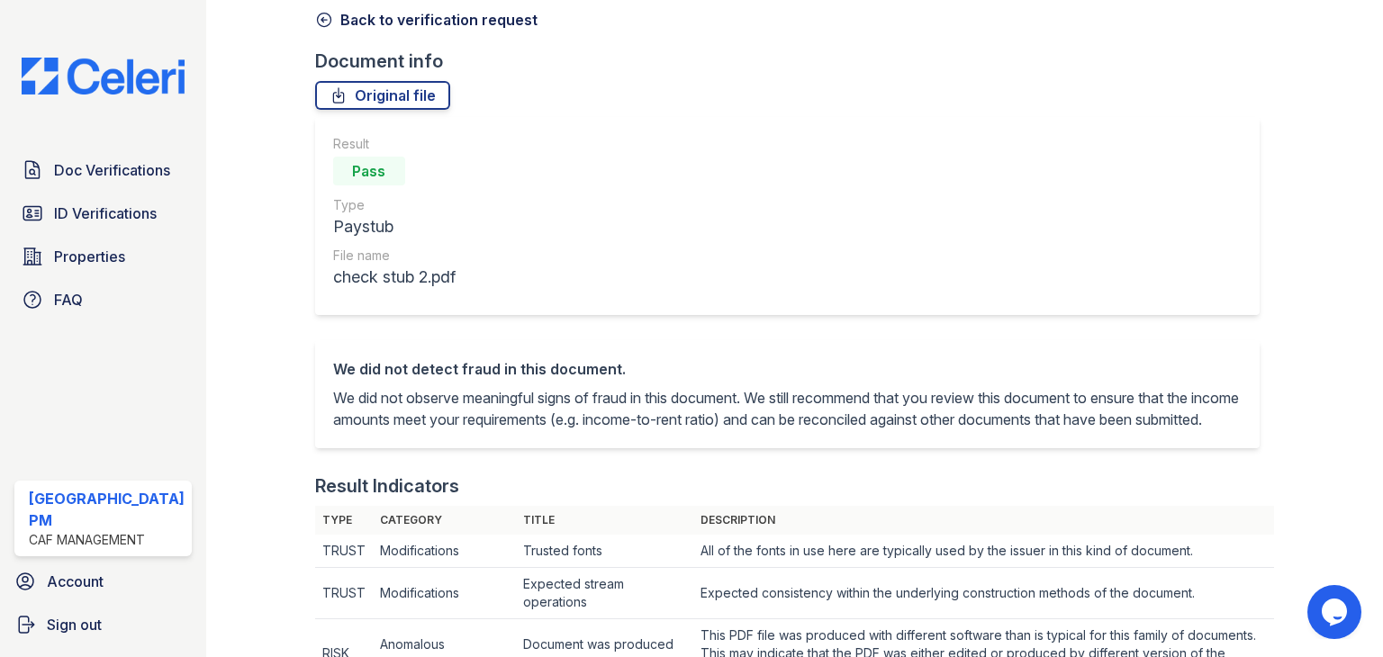
scroll to position [72, 0]
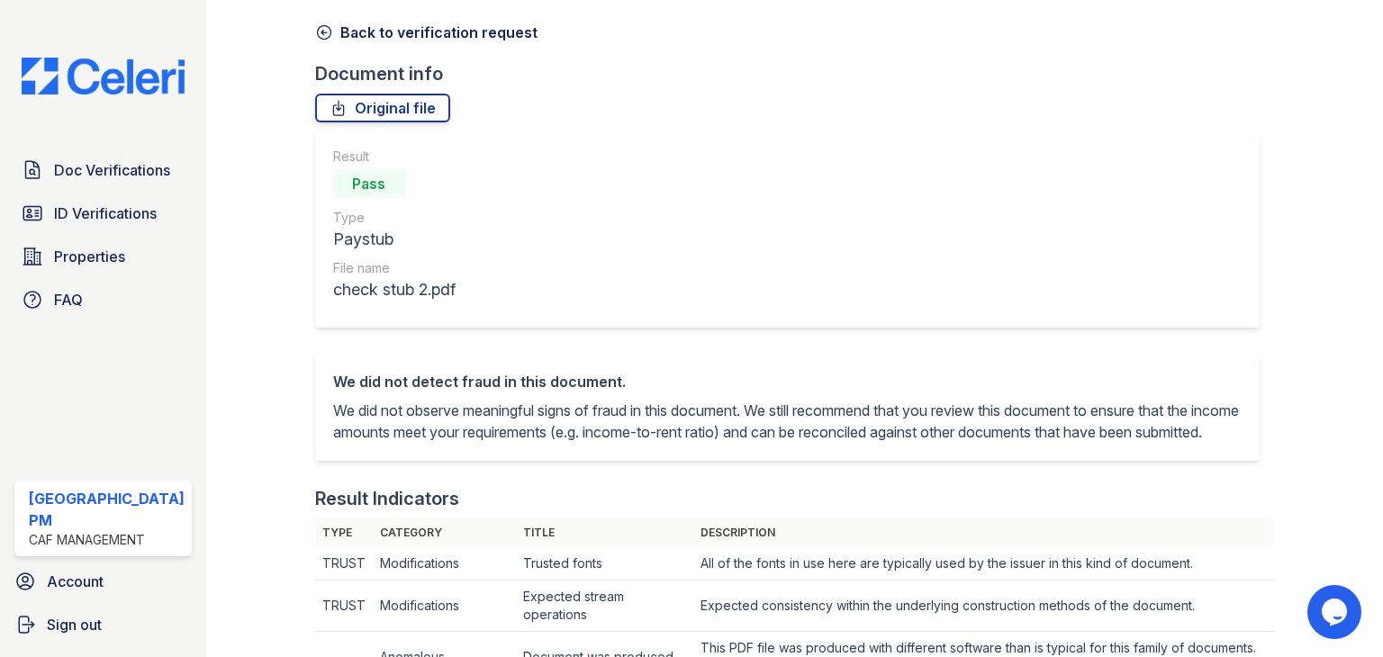
click at [333, 30] on link "Back to verification request" at bounding box center [426, 33] width 222 height 22
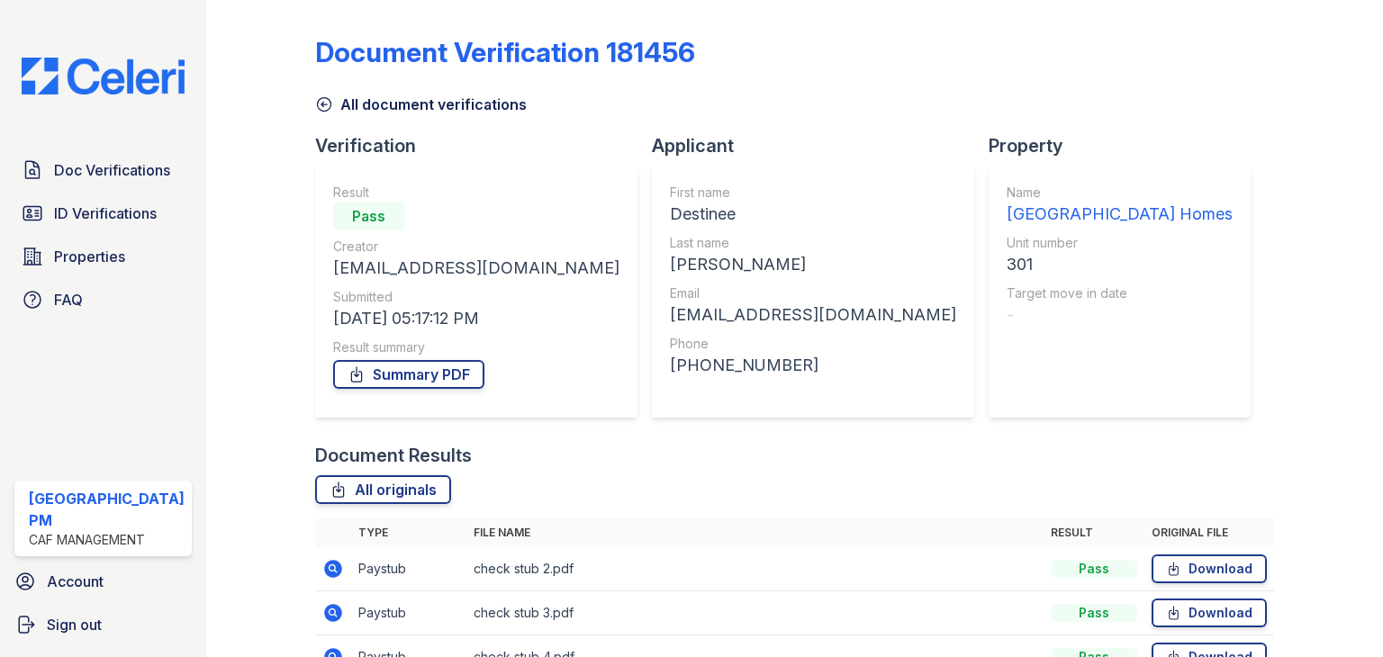
click at [1359, 369] on div "Document Verification 181456 All document verifications Verification Result Pas…" at bounding box center [794, 328] width 1177 height 657
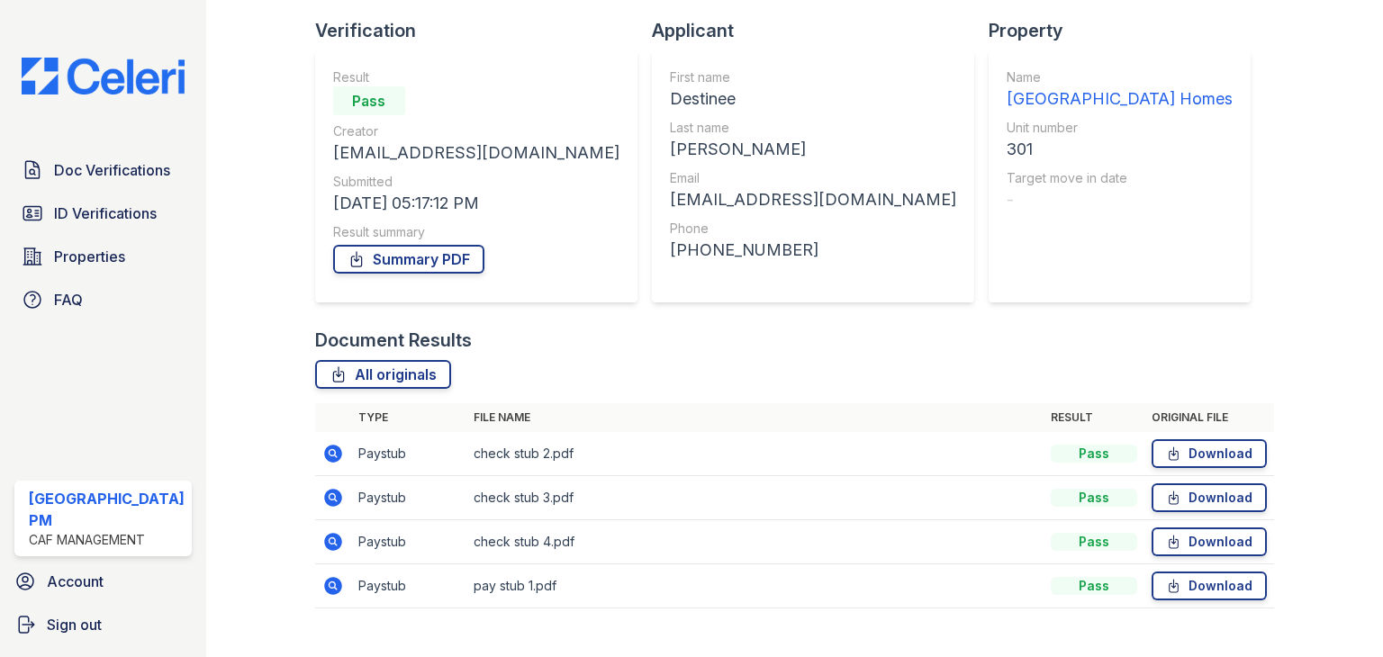
scroll to position [145, 0]
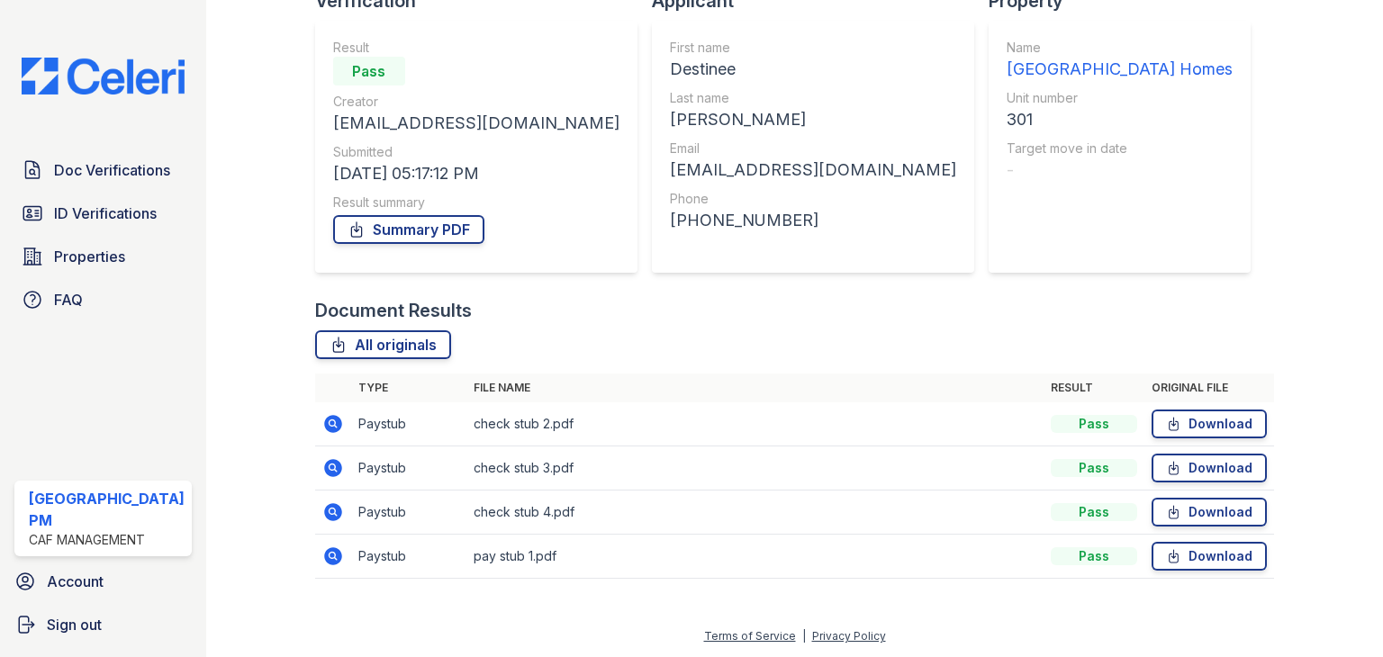
click at [326, 465] on icon at bounding box center [333, 468] width 22 height 22
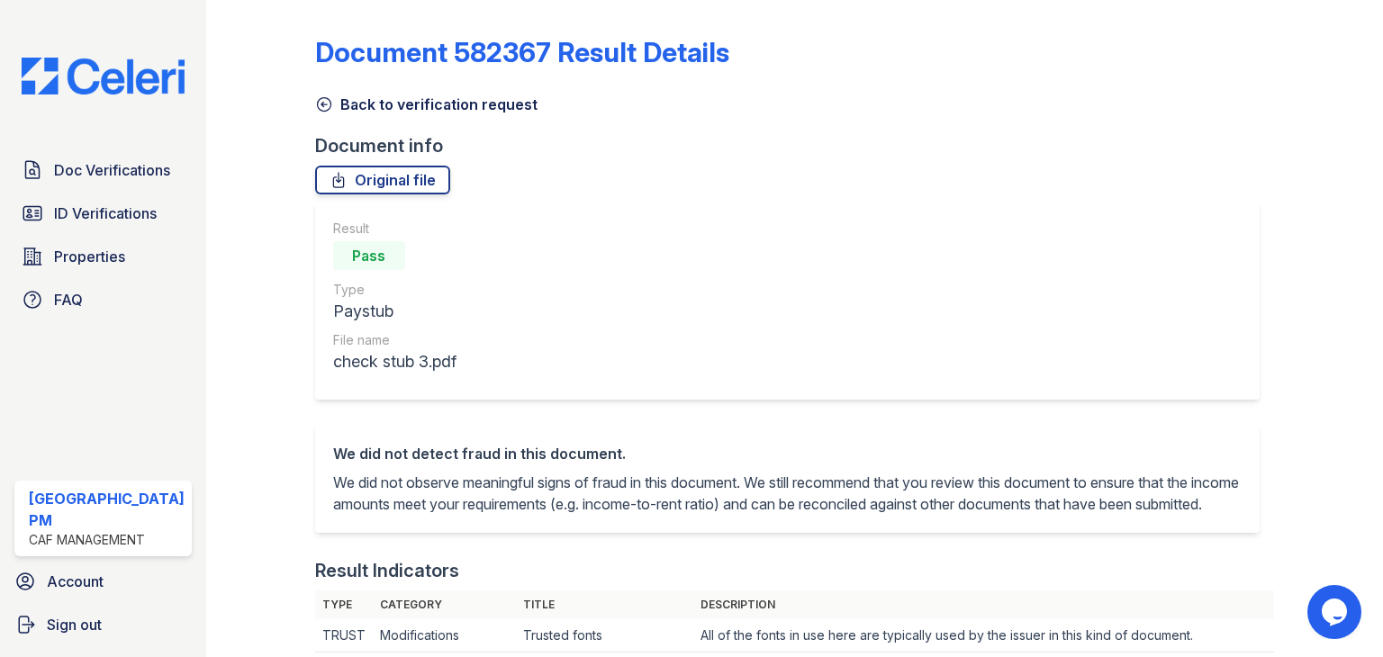
click at [839, 301] on div "Result Pass Type Paystub File name check stub 3.pdf" at bounding box center [787, 301] width 944 height 198
click at [492, 305] on div "Result Pass Type Paystub File name check stub 3.pdf" at bounding box center [787, 301] width 944 height 198
click at [331, 101] on link "Back to verification request" at bounding box center [426, 105] width 222 height 22
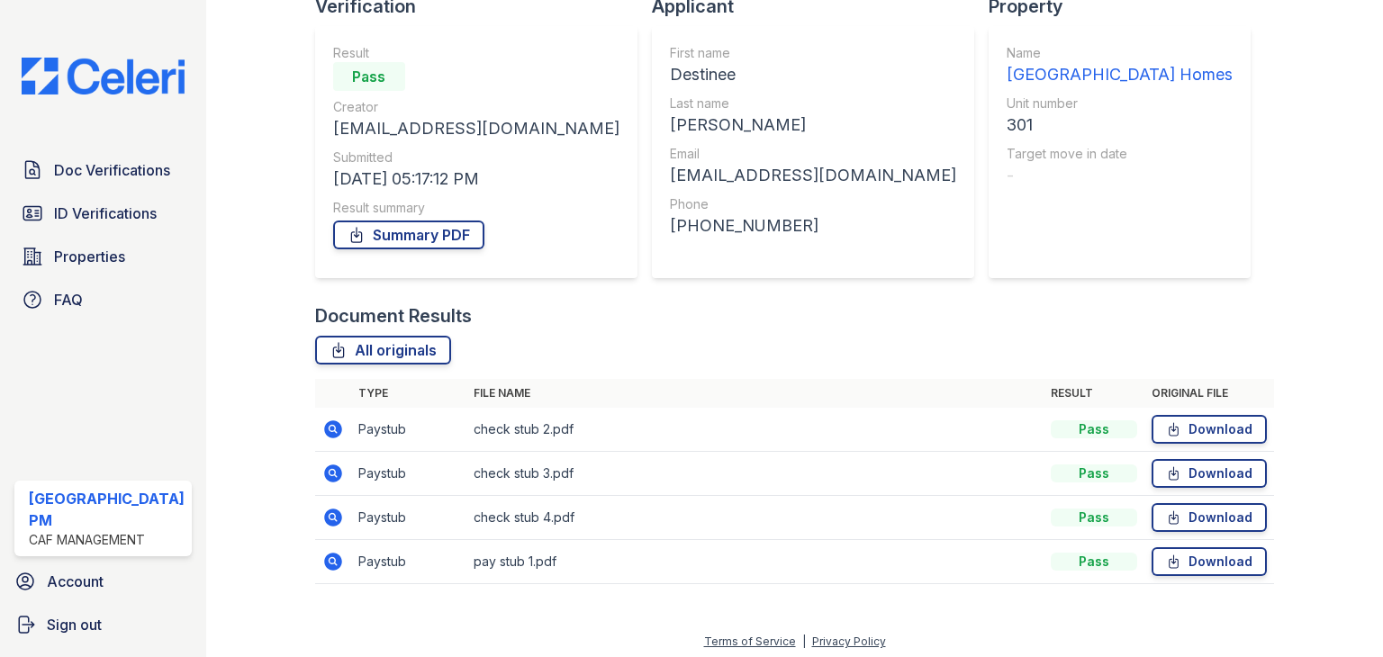
scroll to position [145, 0]
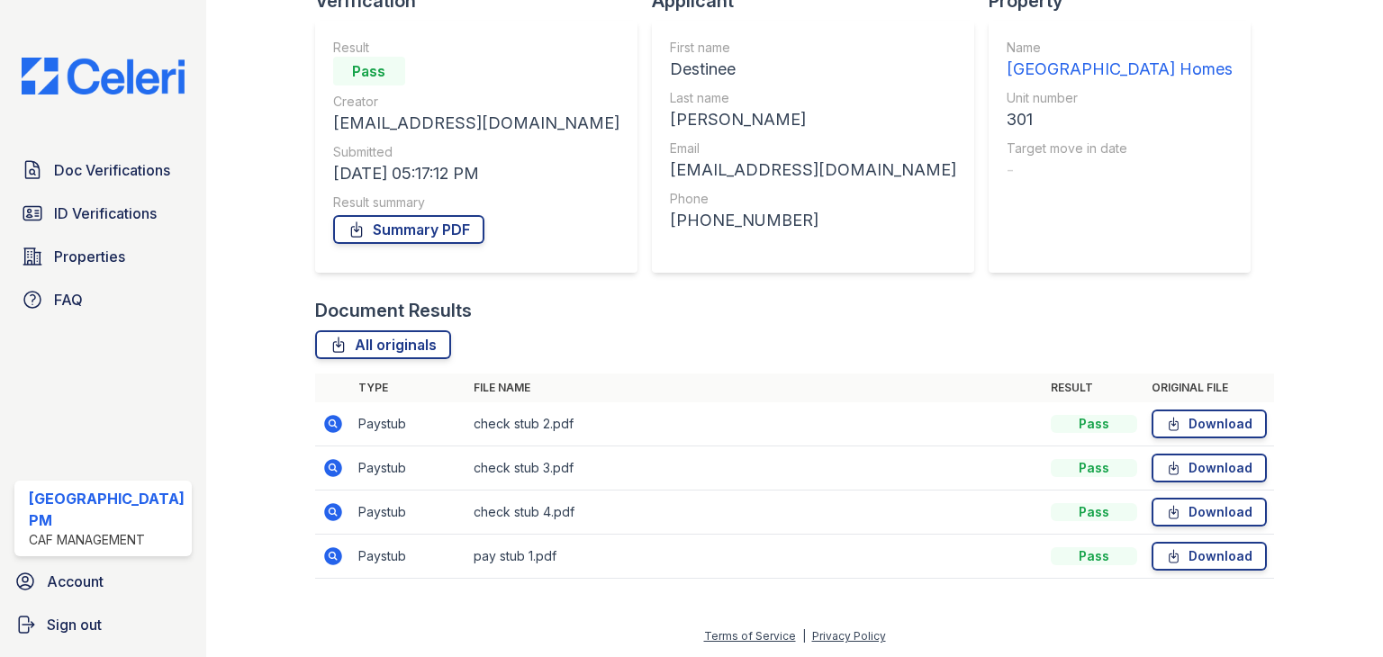
click at [329, 510] on icon at bounding box center [333, 512] width 18 height 18
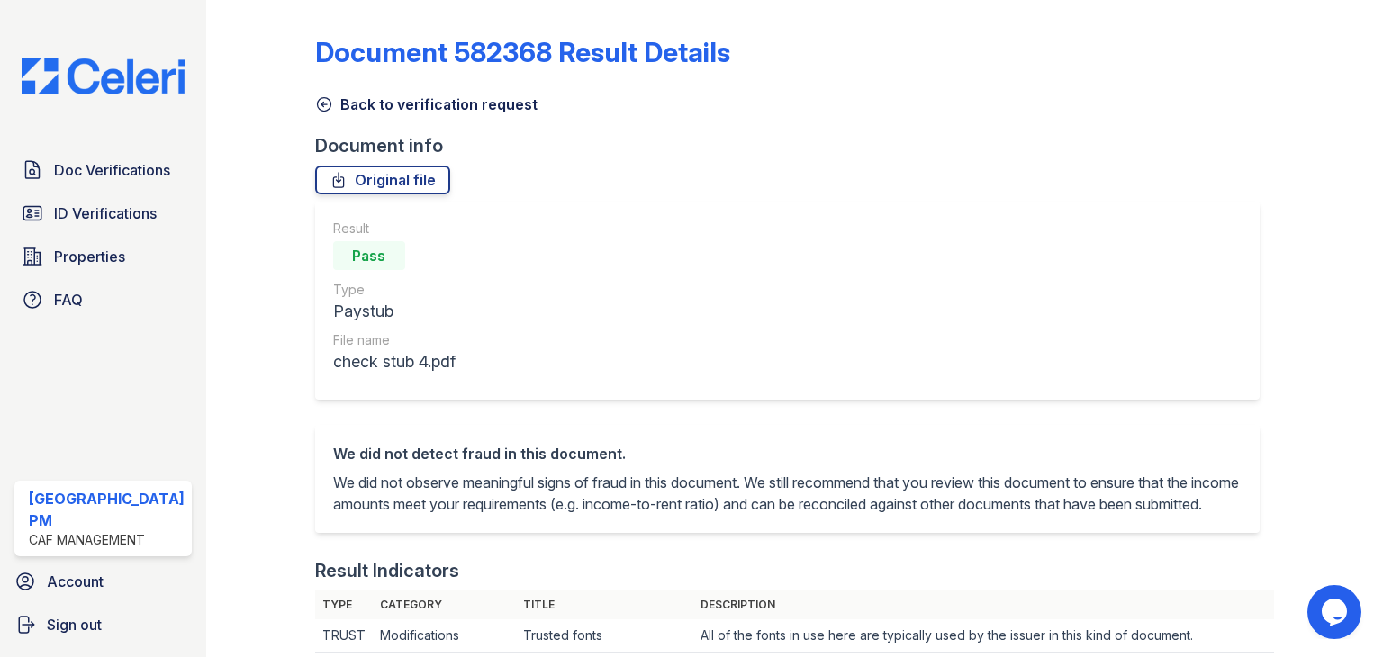
click at [315, 108] on icon at bounding box center [324, 104] width 18 height 18
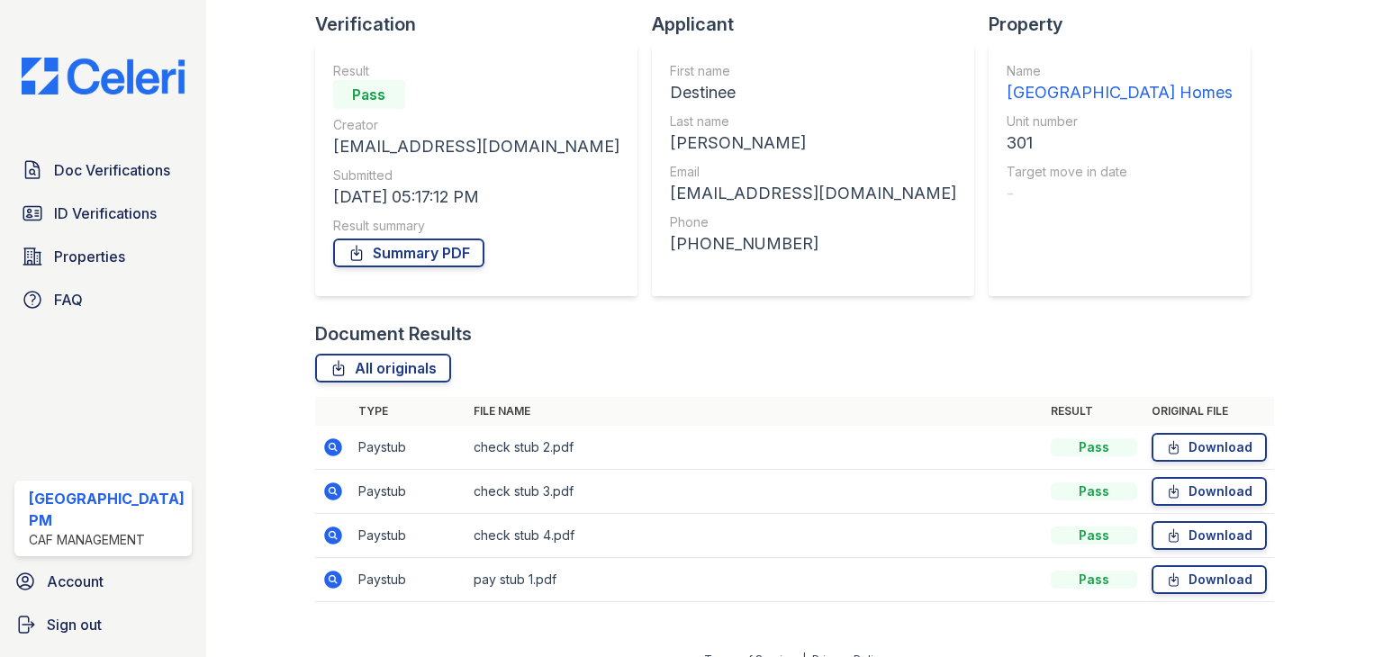
scroll to position [145, 0]
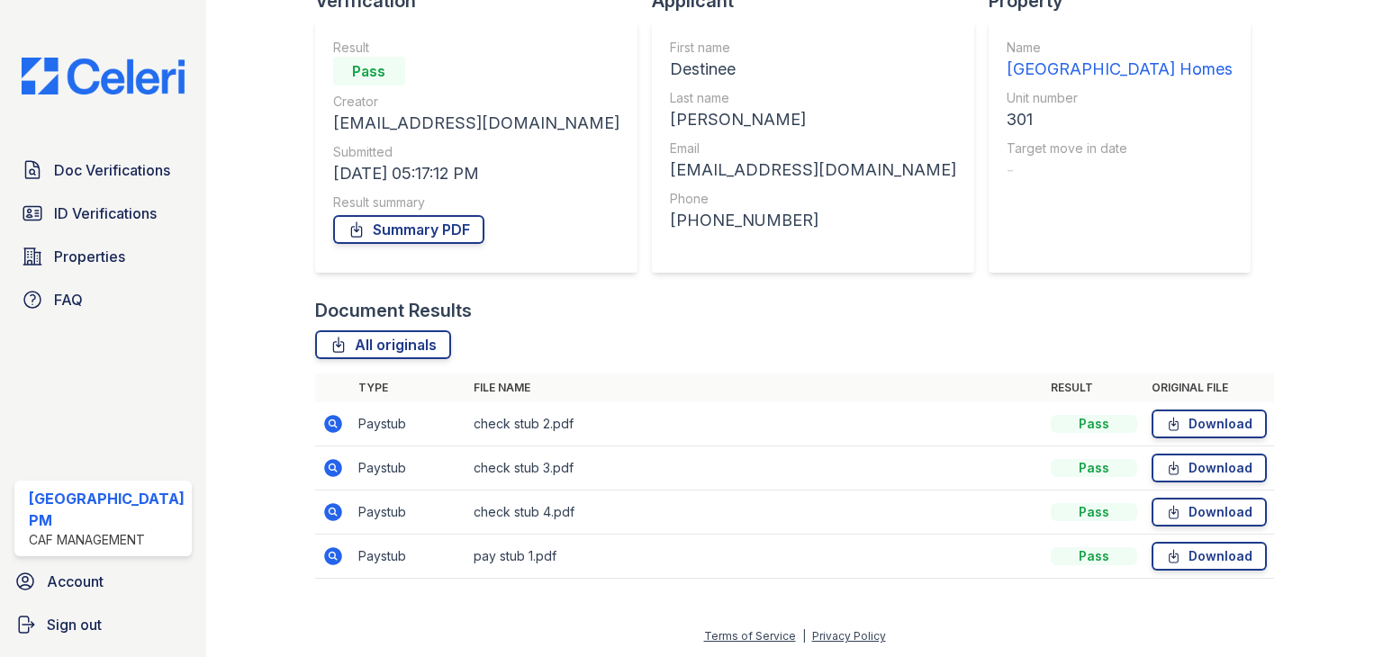
click at [330, 555] on icon at bounding box center [333, 556] width 18 height 18
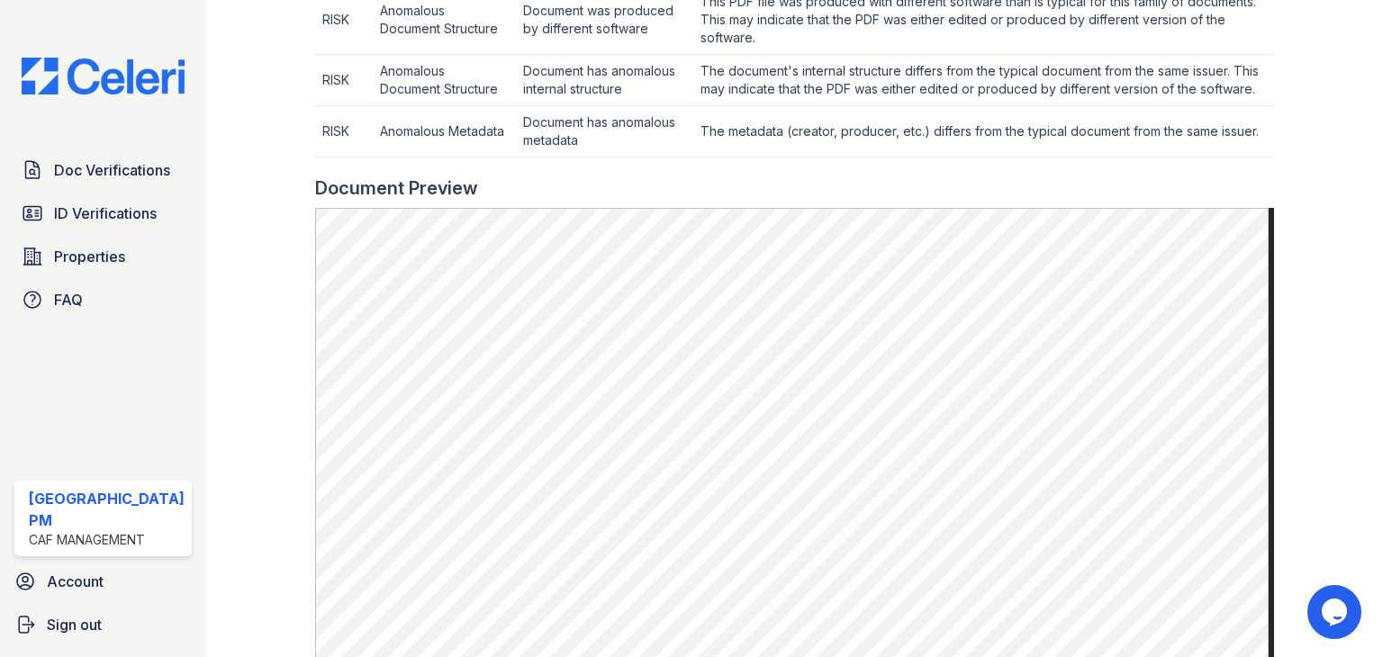
scroll to position [725, 0]
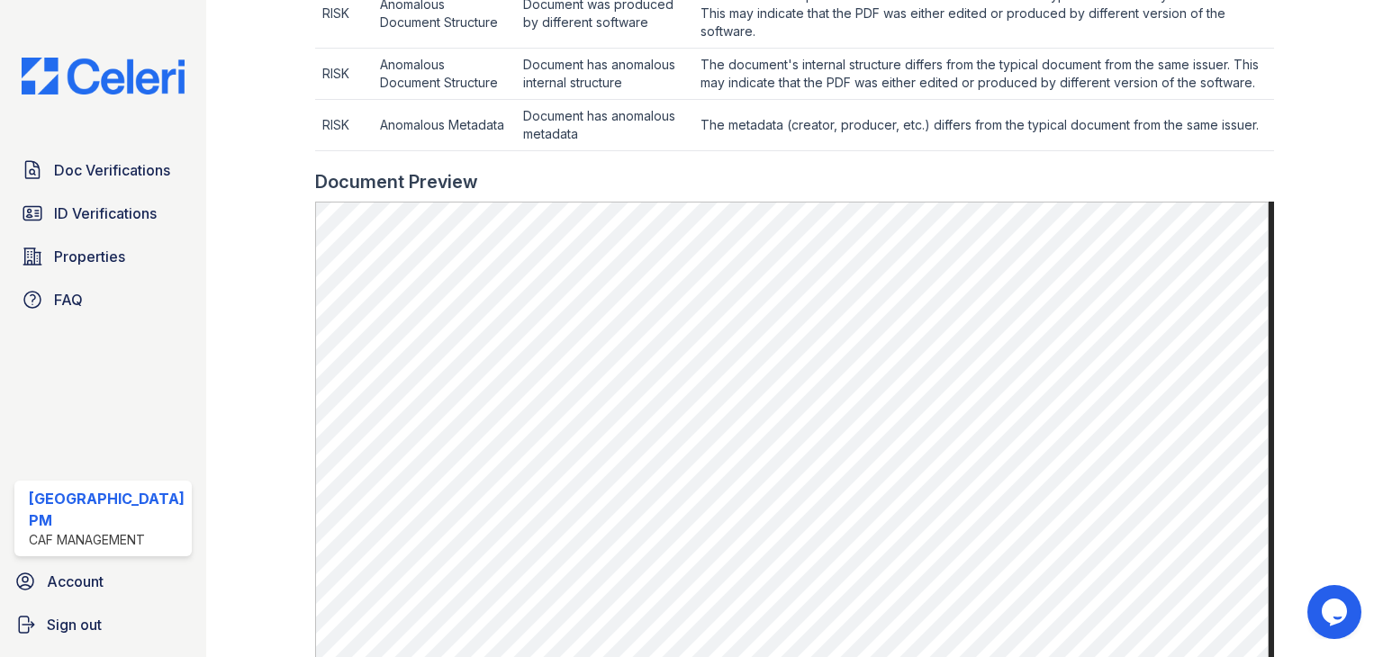
click at [306, 67] on div at bounding box center [275, 70] width 80 height 1576
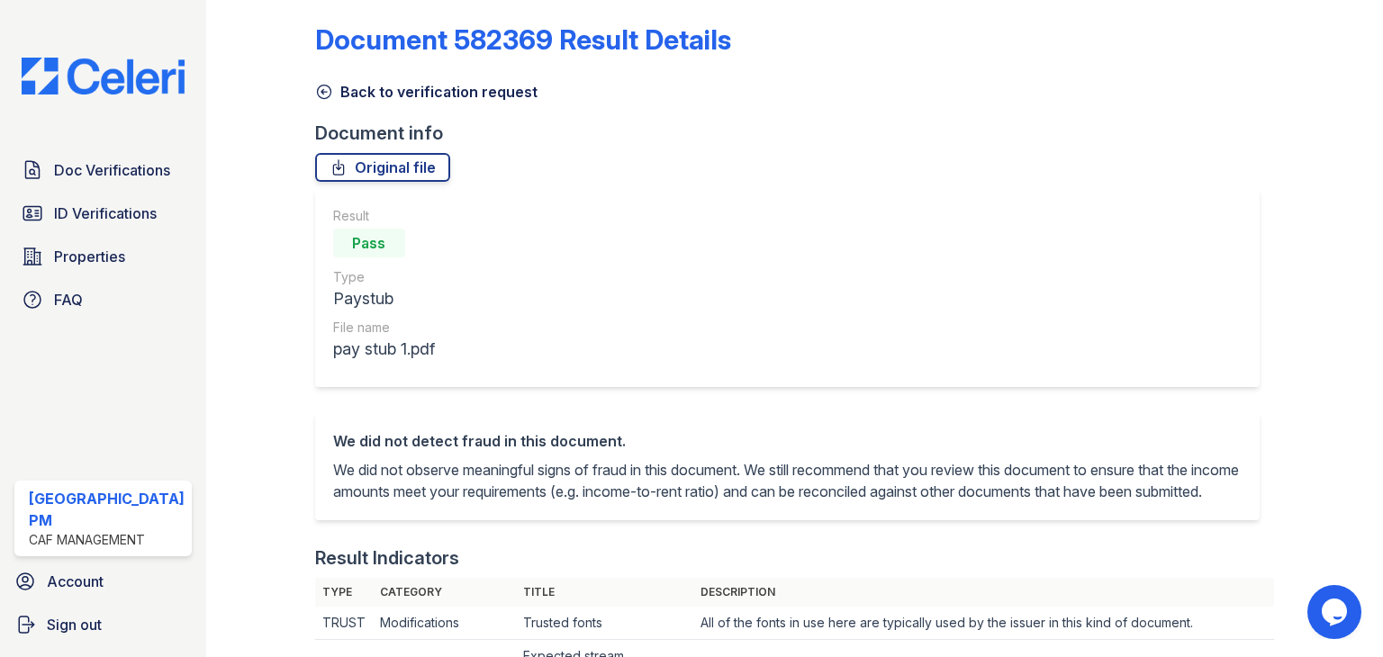
scroll to position [0, 0]
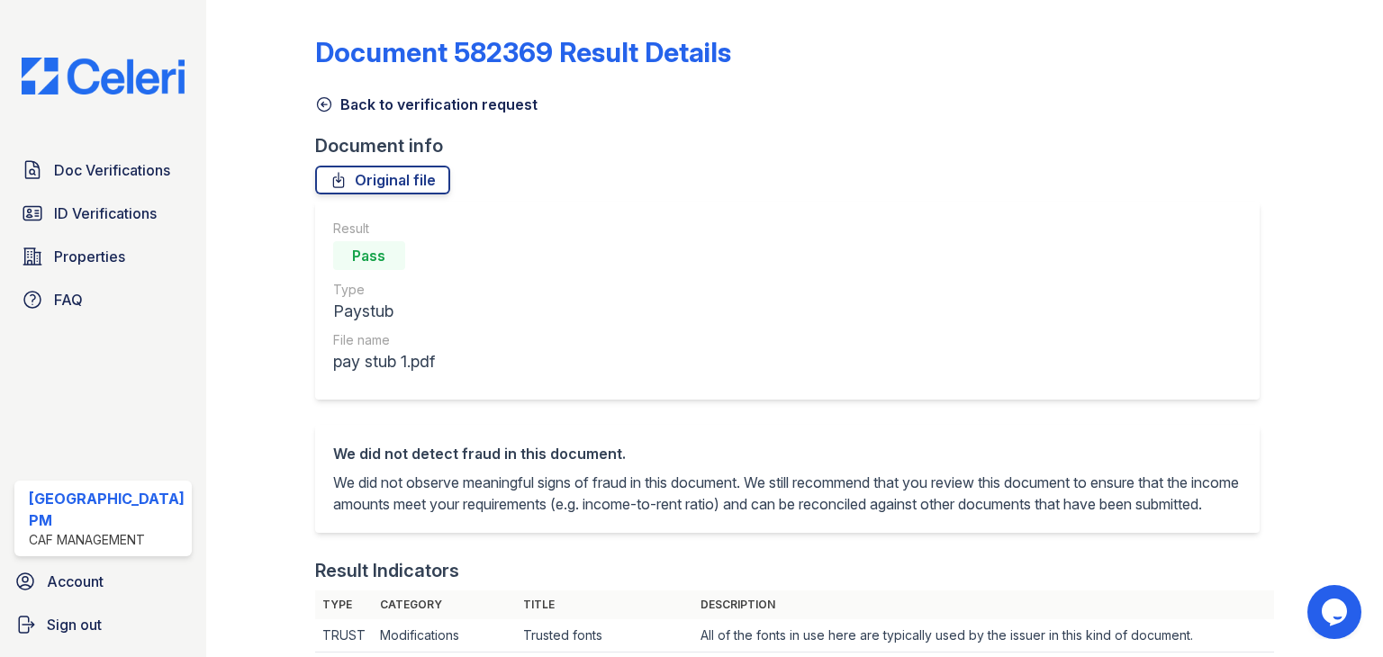
click at [321, 97] on icon at bounding box center [324, 104] width 18 height 18
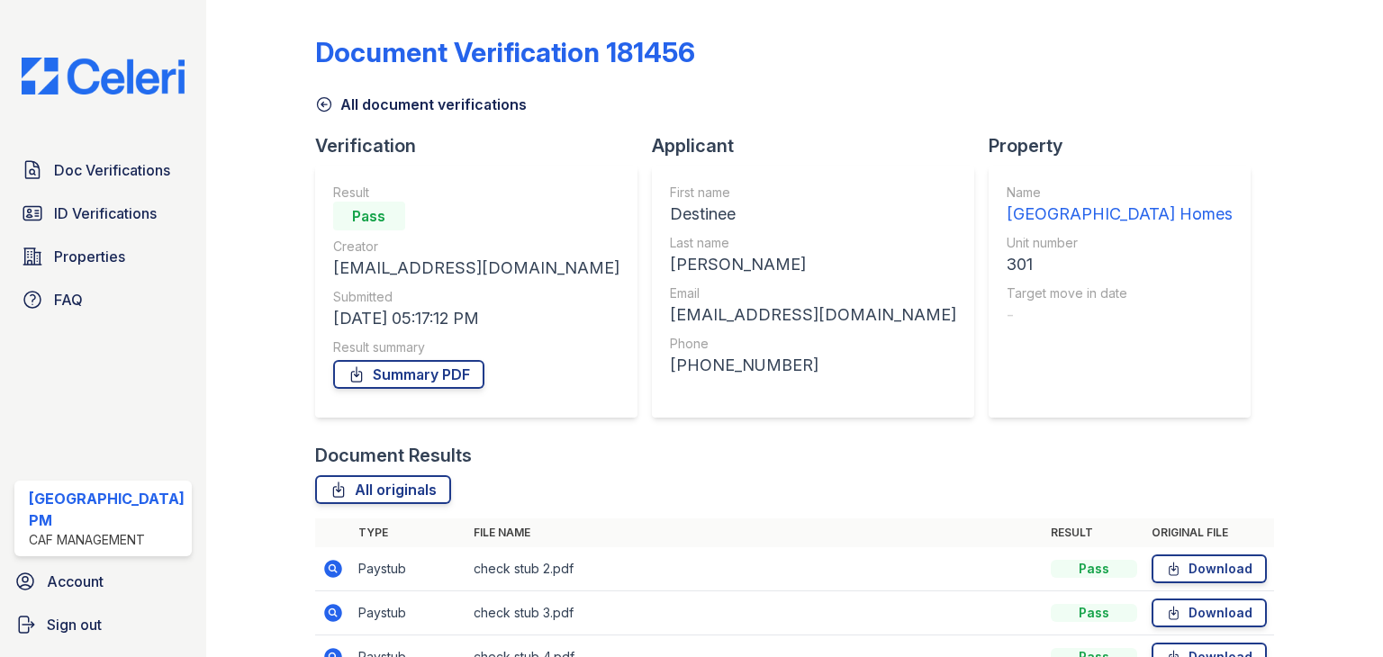
click at [1274, 321] on div at bounding box center [1314, 374] width 80 height 735
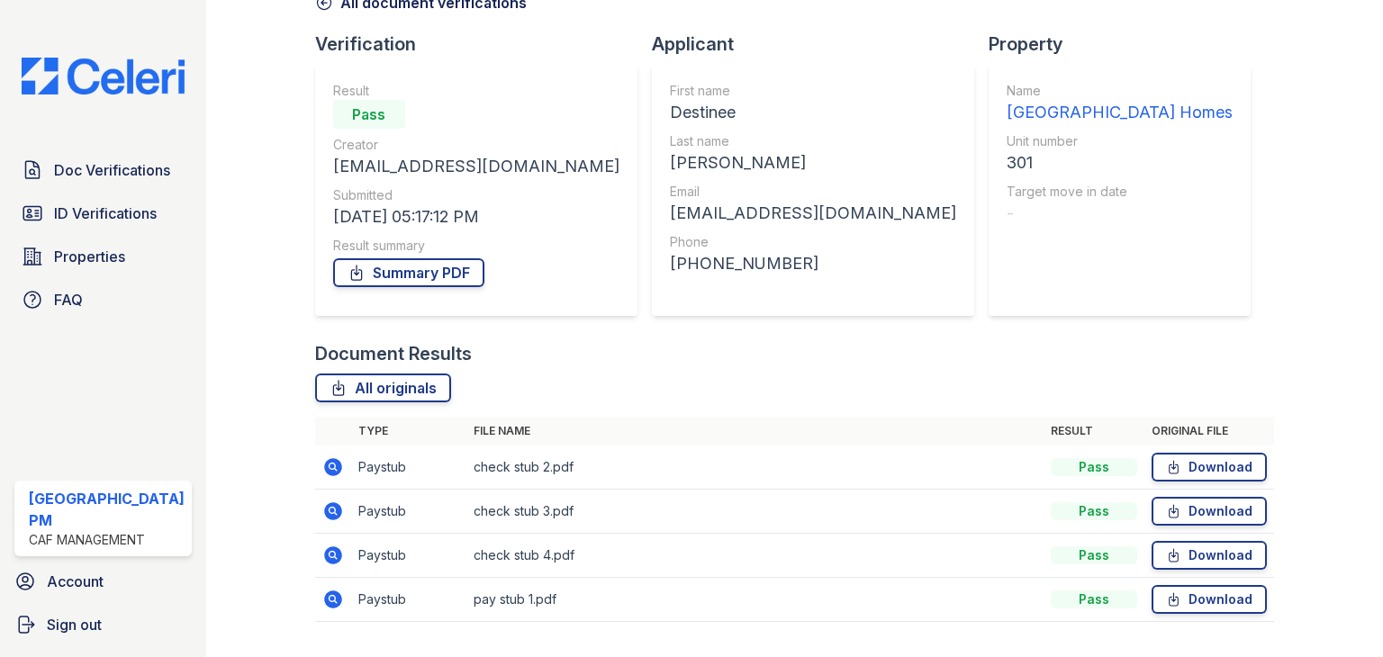
scroll to position [145, 0]
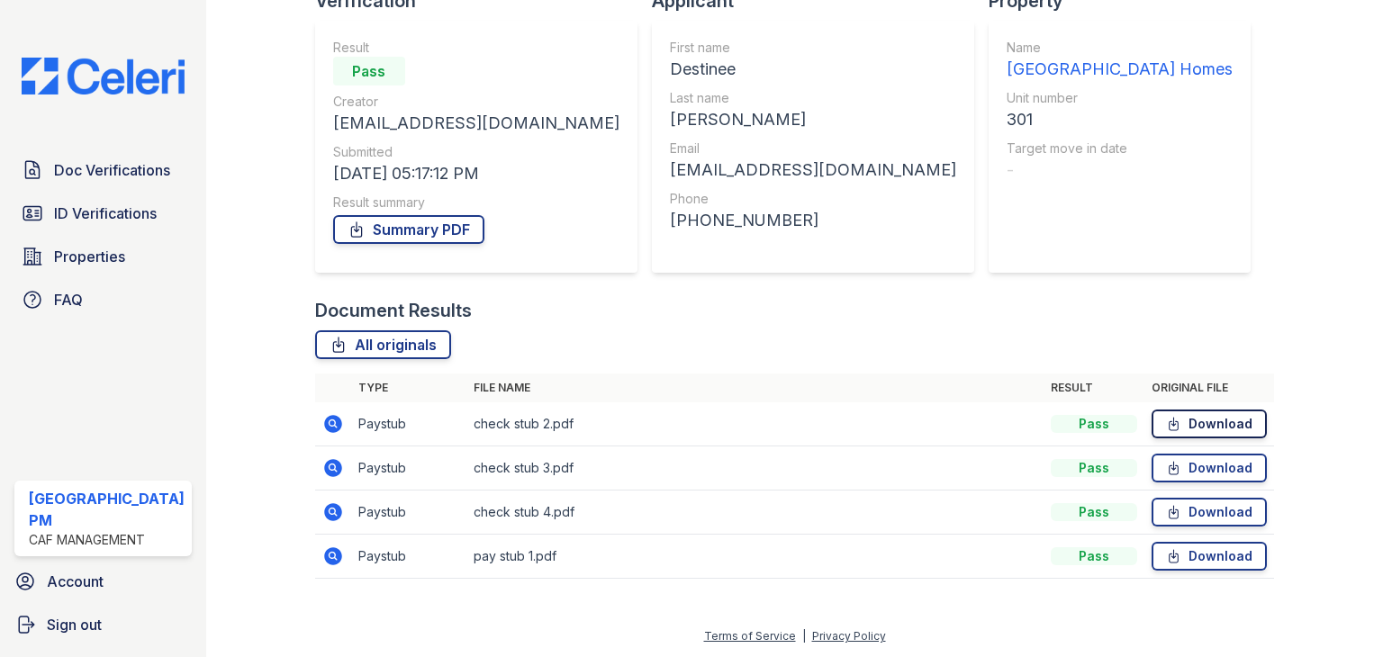
click at [1193, 433] on link "Download" at bounding box center [1208, 424] width 115 height 29
click at [1183, 462] on link "Download" at bounding box center [1208, 468] width 115 height 29
click at [1191, 517] on link "Download" at bounding box center [1208, 512] width 115 height 29
click at [1196, 549] on link "Download" at bounding box center [1208, 556] width 115 height 29
click at [1181, 419] on link "Download" at bounding box center [1208, 424] width 115 height 29
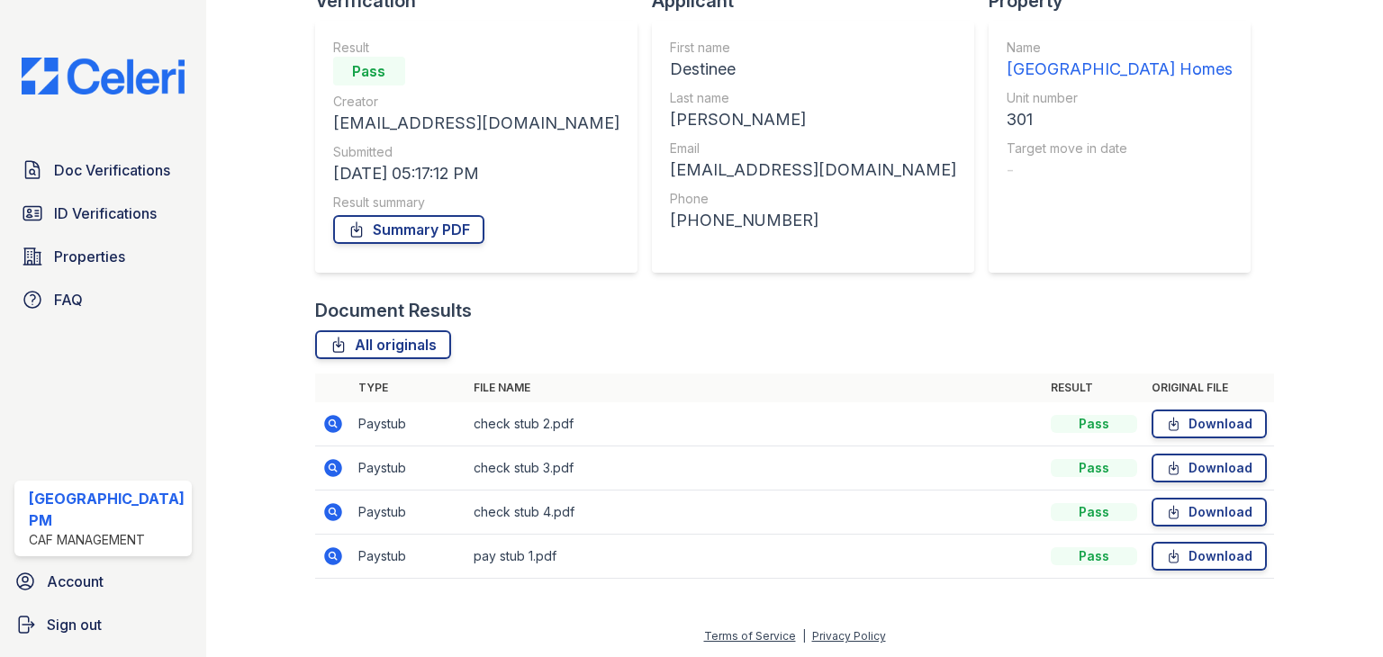
click at [295, 124] on div at bounding box center [275, 229] width 80 height 735
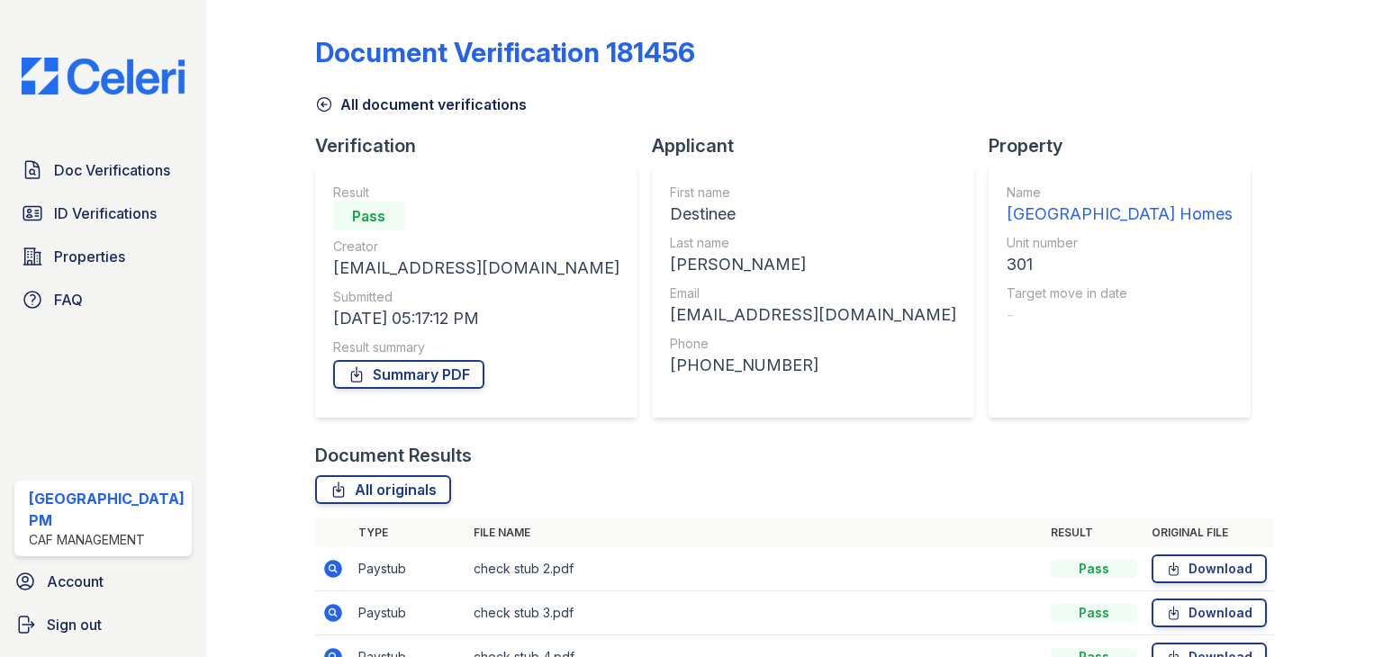
scroll to position [0, 0]
click at [315, 104] on icon at bounding box center [324, 104] width 18 height 18
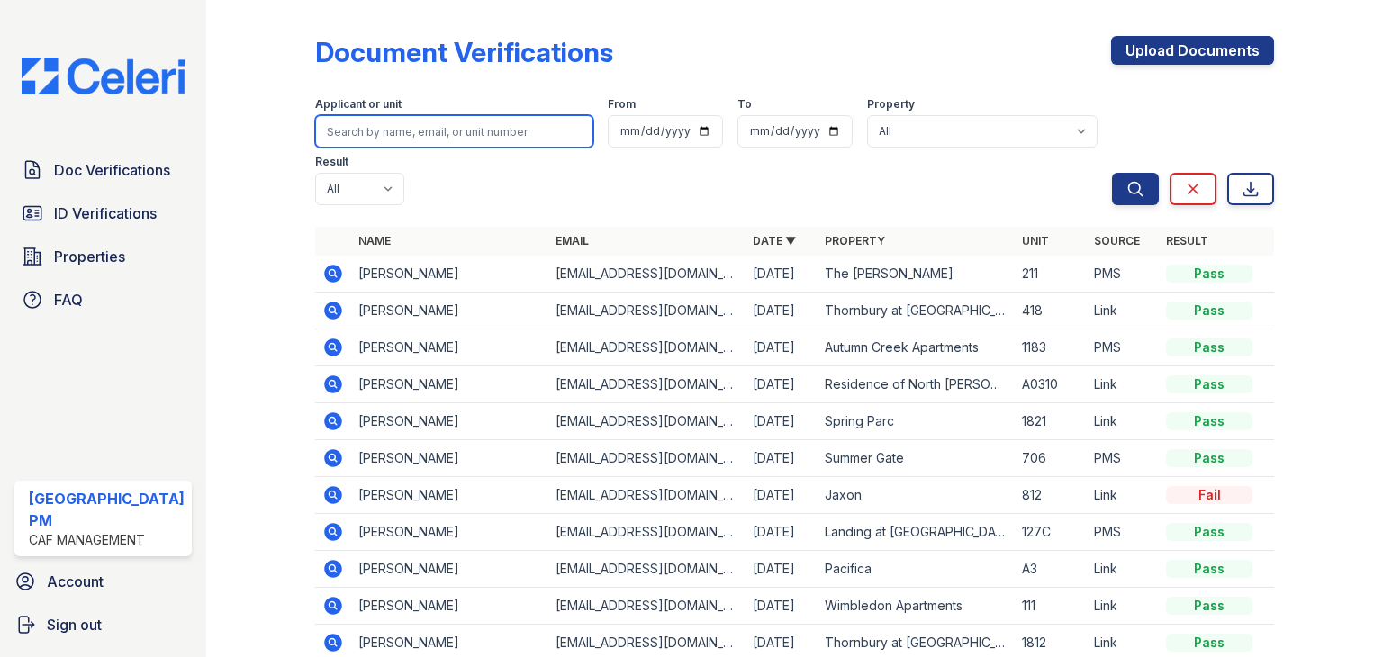
click at [375, 138] on input "search" at bounding box center [454, 131] width 278 height 32
type input "[PERSON_NAME]"
click at [1112, 173] on button "Search" at bounding box center [1135, 189] width 47 height 32
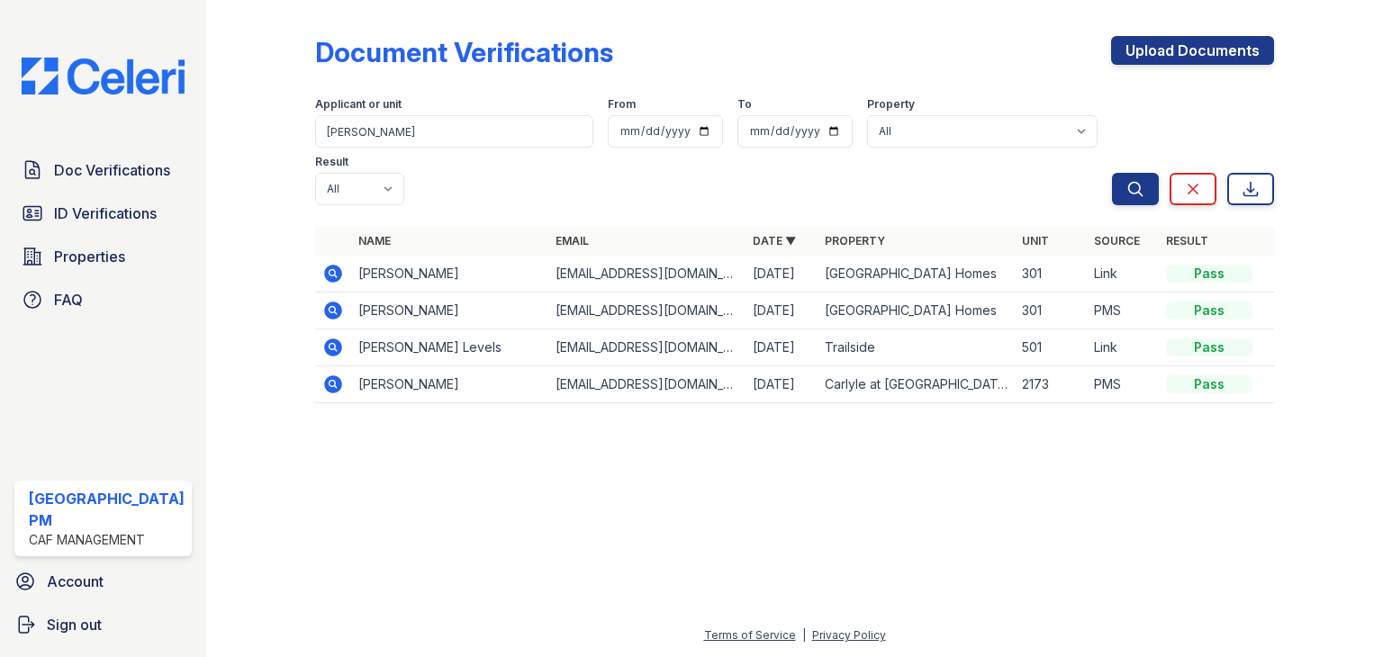
click at [322, 263] on icon at bounding box center [333, 274] width 22 height 22
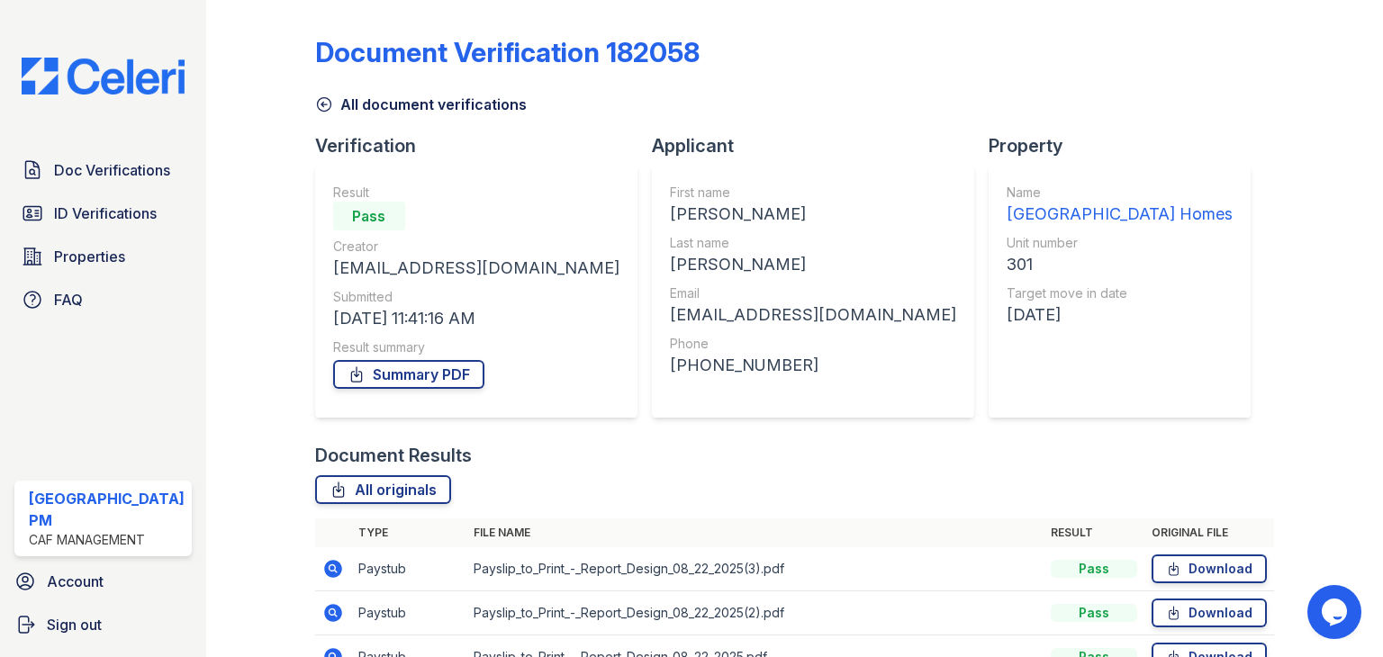
click at [801, 121] on div "Document Verification 182058 All document verifications Verification Result Pas…" at bounding box center [794, 440] width 959 height 867
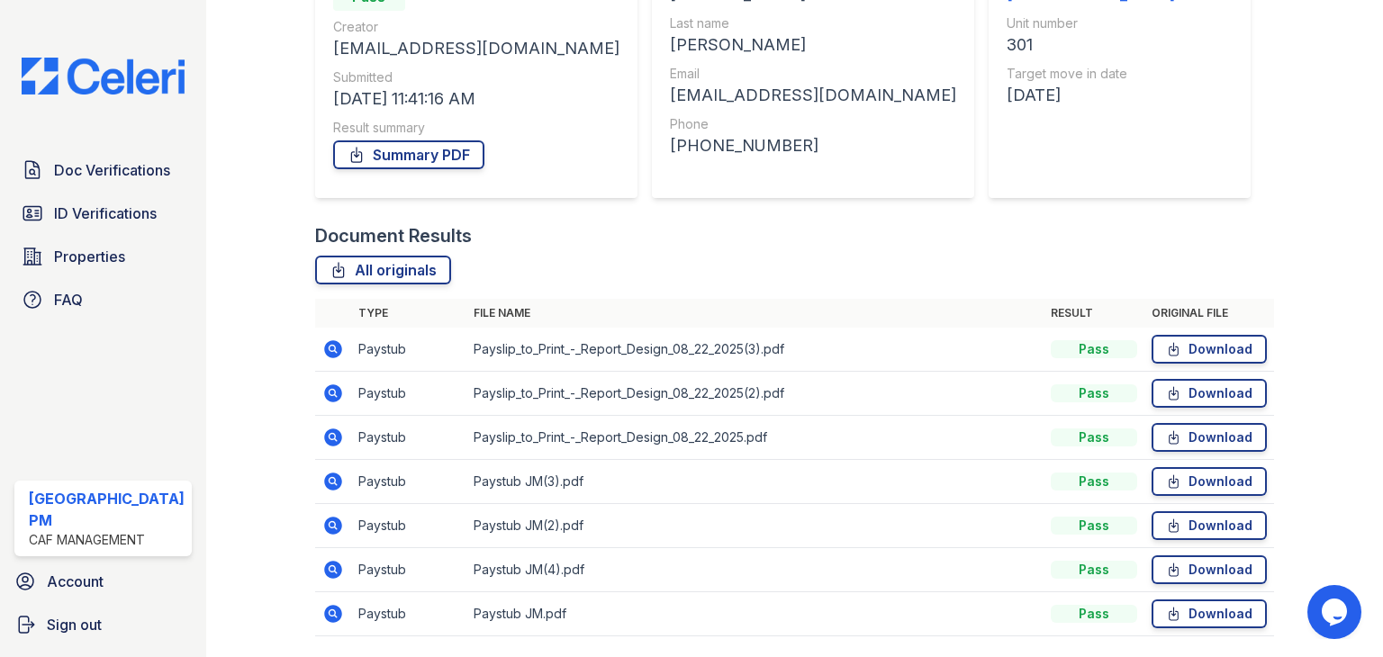
scroll to position [277, 0]
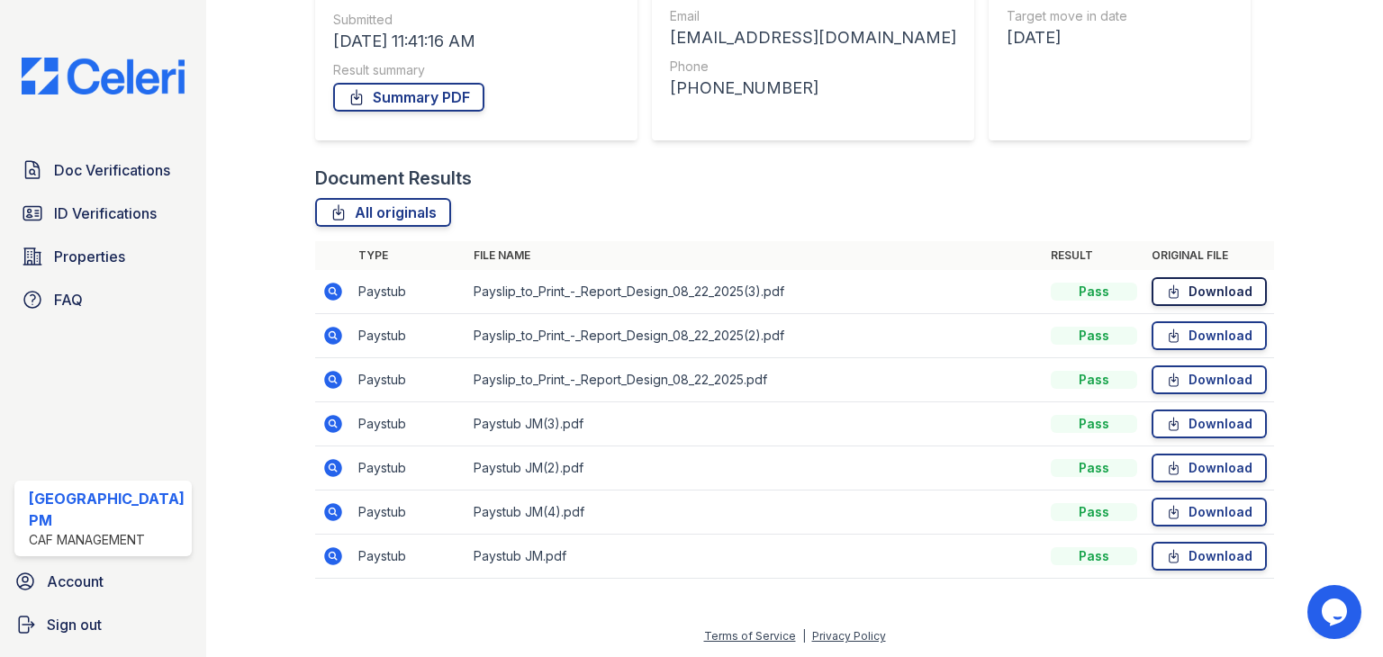
click at [1178, 285] on link "Download" at bounding box center [1208, 291] width 115 height 29
click at [1184, 325] on link "Download" at bounding box center [1208, 335] width 115 height 29
click at [1184, 383] on link "Download" at bounding box center [1208, 380] width 115 height 29
click at [1186, 434] on link "Download" at bounding box center [1208, 424] width 115 height 29
click at [1187, 469] on link "Download" at bounding box center [1208, 468] width 115 height 29
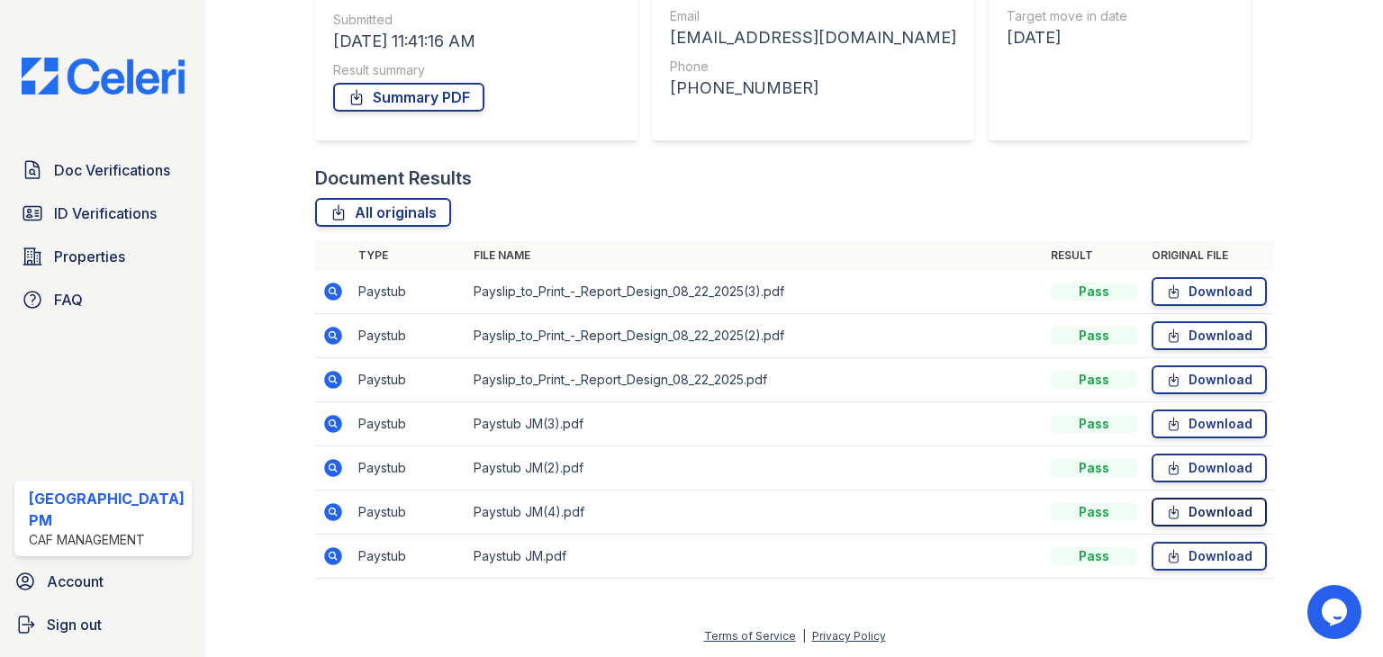
click at [1190, 525] on link "Download" at bounding box center [1208, 512] width 115 height 29
click at [1187, 556] on link "Download" at bounding box center [1208, 556] width 115 height 29
